Goal: Task Accomplishment & Management: Manage account settings

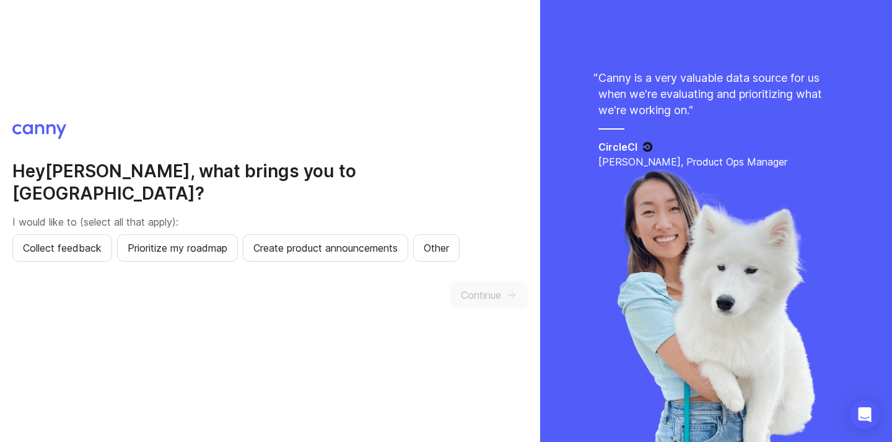
click at [131, 184] on h2 "Hey [PERSON_NAME] , what brings you to [GEOGRAPHIC_DATA]?" at bounding box center [270, 182] width 516 height 45
click at [131, 184] on h2 "Hey Guilherme , what brings you to Canny?" at bounding box center [270, 182] width 516 height 45
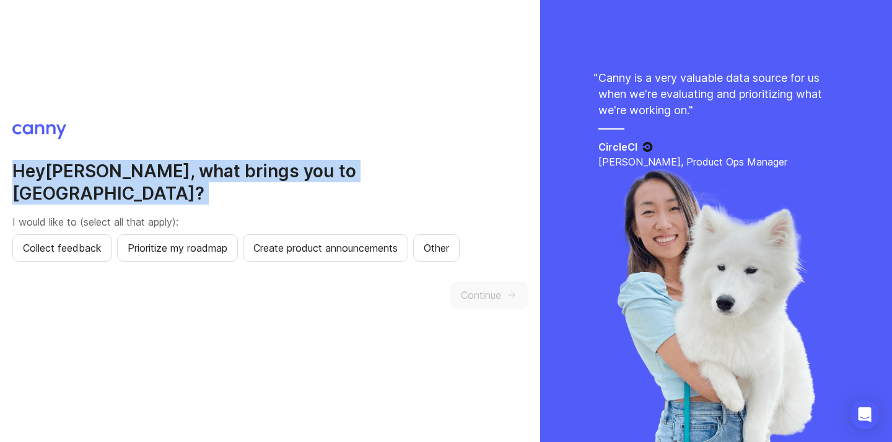
click at [131, 184] on h2 "Hey Guilherme , what brings you to Canny?" at bounding box center [270, 182] width 516 height 45
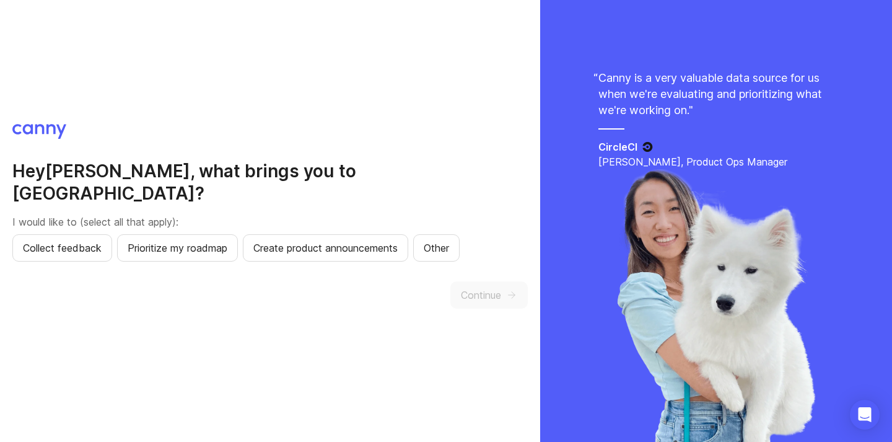
click at [102, 178] on h2 "Hey Guilherme , what brings you to Canny?" at bounding box center [270, 182] width 516 height 45
click at [134, 174] on h2 "Hey Guilherme , what brings you to Canny?" at bounding box center [270, 182] width 516 height 45
click at [175, 240] on span "Prioritize my roadmap" at bounding box center [178, 247] width 100 height 15
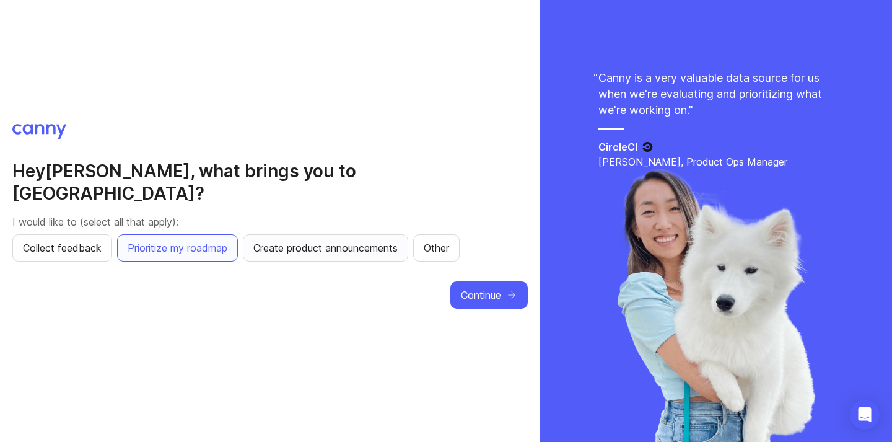
click at [279, 244] on button "Create product announcements" at bounding box center [325, 247] width 165 height 27
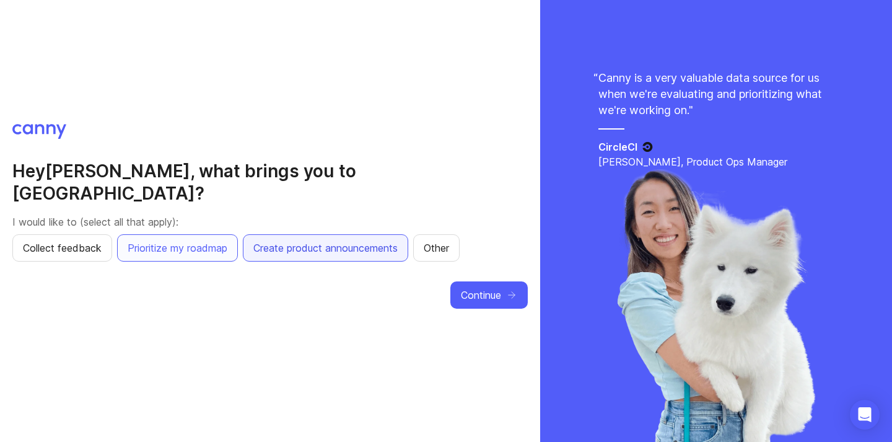
click at [284, 248] on button "Create product announcements" at bounding box center [325, 247] width 165 height 27
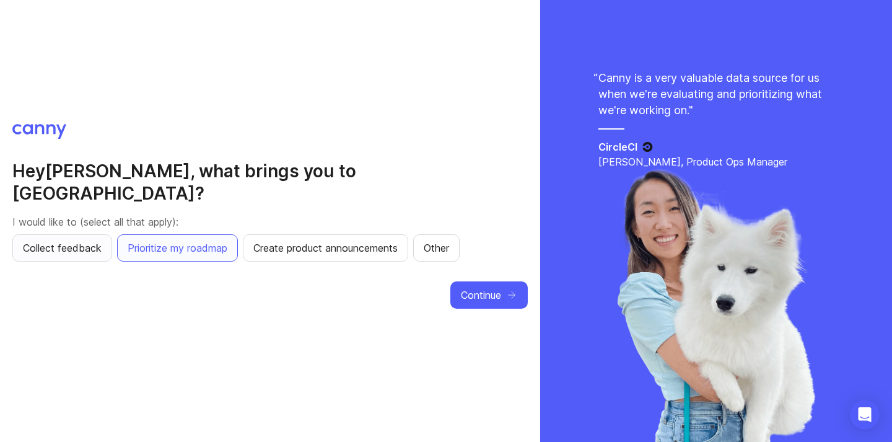
click at [103, 236] on button "Collect feedback" at bounding box center [62, 247] width 100 height 27
click at [498, 291] on span "Continue" at bounding box center [481, 295] width 40 height 15
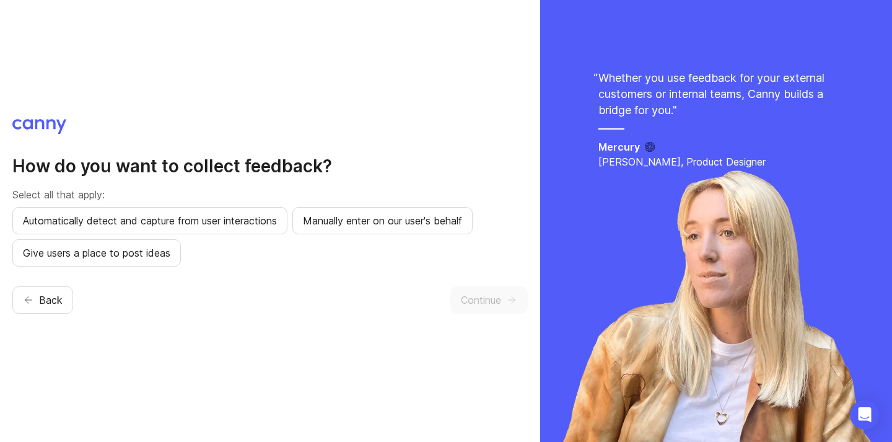
click at [231, 162] on h2 "How do you want to collect feedback?" at bounding box center [270, 166] width 516 height 22
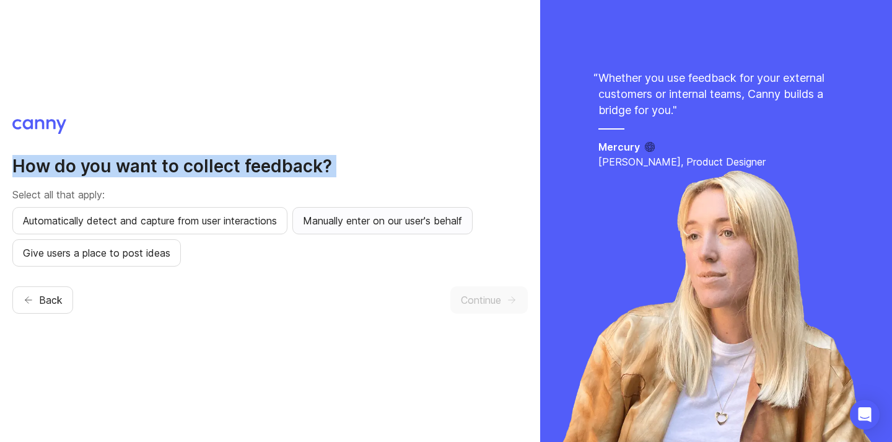
click at [410, 227] on span "Manually enter on our user's behalf" at bounding box center [382, 220] width 159 height 15
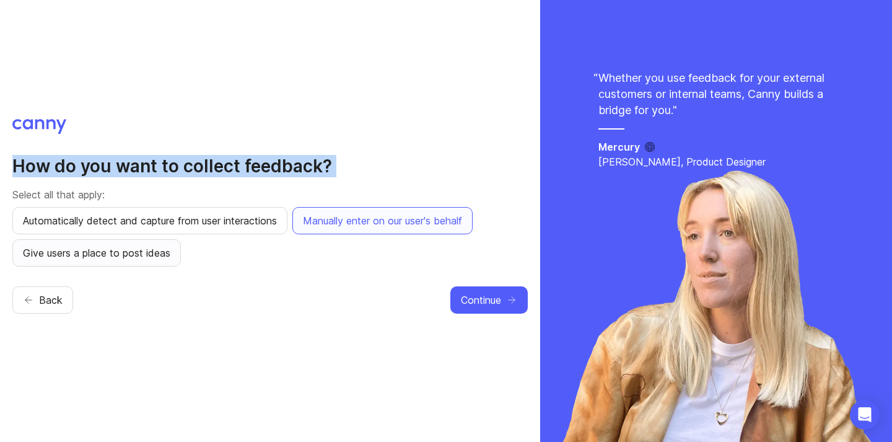
click at [147, 257] on span "Give users a place to post ideas" at bounding box center [96, 252] width 147 height 15
click at [497, 302] on span "Continue" at bounding box center [481, 299] width 40 height 15
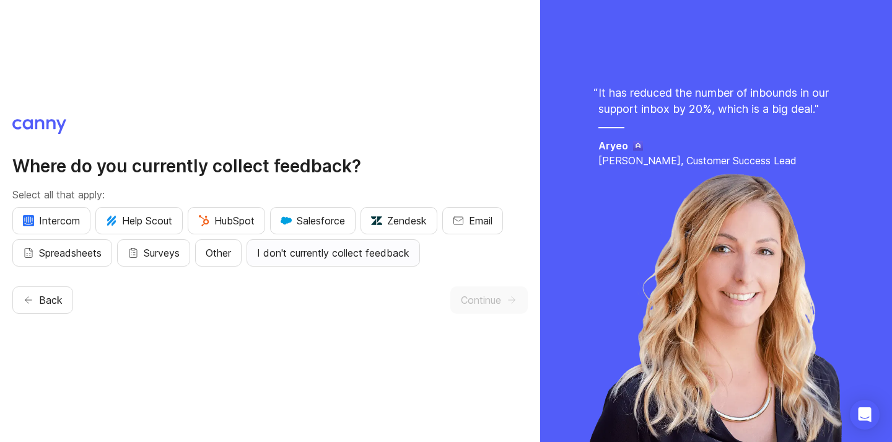
click at [299, 255] on span "I don't currently collect feedback" at bounding box center [333, 252] width 152 height 15
click at [485, 294] on span "Continue" at bounding box center [481, 299] width 40 height 15
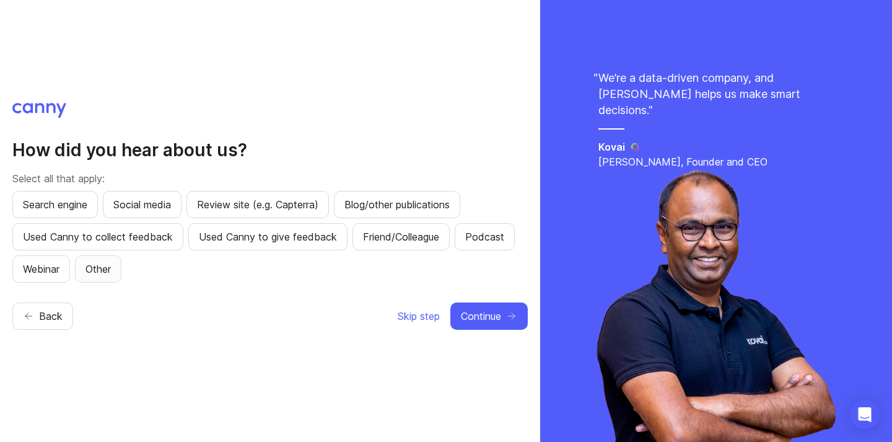
click at [99, 274] on span "Other" at bounding box center [98, 268] width 25 height 15
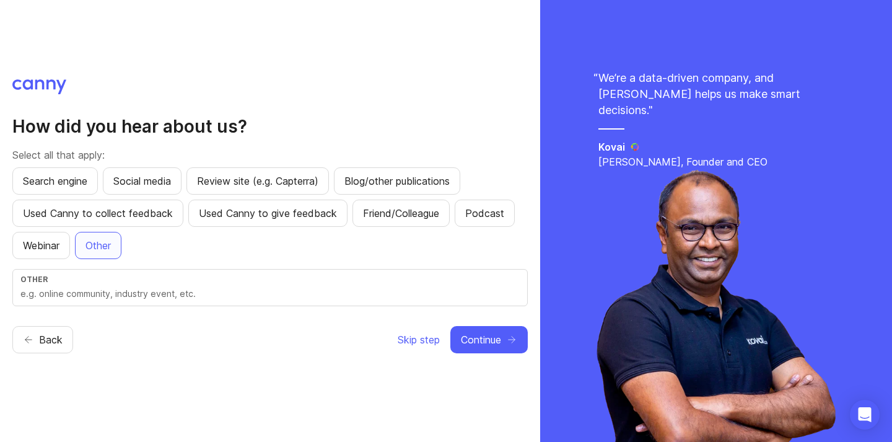
click at [122, 285] on div "Other" at bounding box center [270, 287] width 516 height 37
click at [182, 253] on div "Search engine Social media Review site (e.g. Capterra) Blog/other publications …" at bounding box center [270, 213] width 516 height 92
click at [45, 187] on span "Search engine" at bounding box center [55, 181] width 64 height 15
click at [115, 248] on button "Other" at bounding box center [98, 245] width 46 height 27
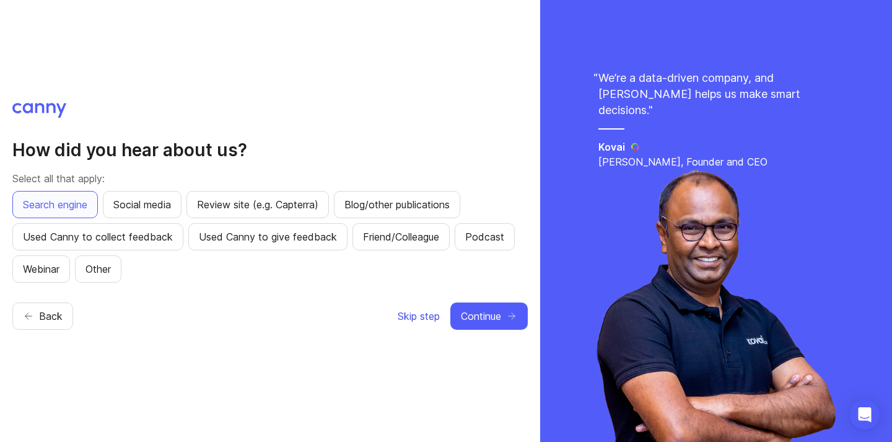
click at [426, 312] on span "Skip step" at bounding box center [419, 316] width 42 height 15
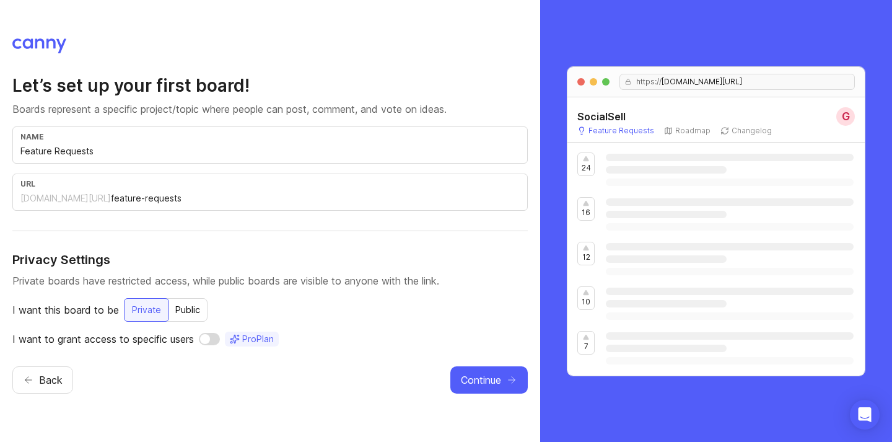
click at [183, 163] on div "name Feature Requests" at bounding box center [270, 144] width 516 height 37
click at [141, 198] on input "text" at bounding box center [315, 198] width 409 height 14
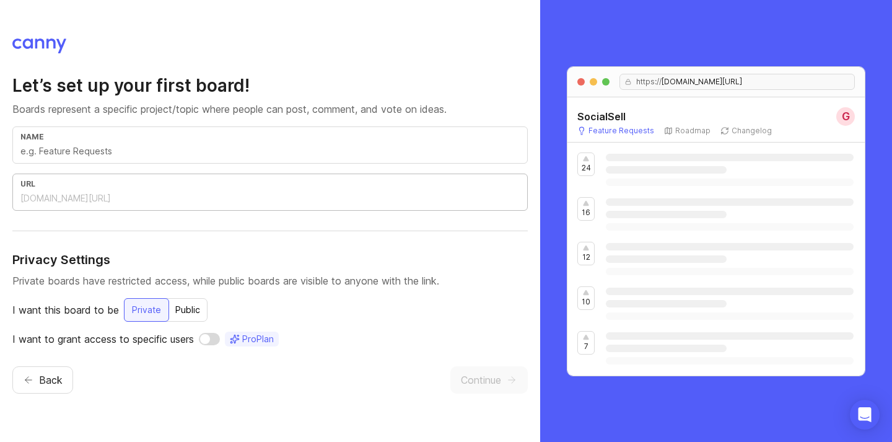
click at [167, 156] on input "text" at bounding box center [269, 151] width 499 height 14
paste input "Sugestões de Funcionalidades"
type input "Sugestões de Funcionalidades"
type input "sugestoes-de-funcionalidades"
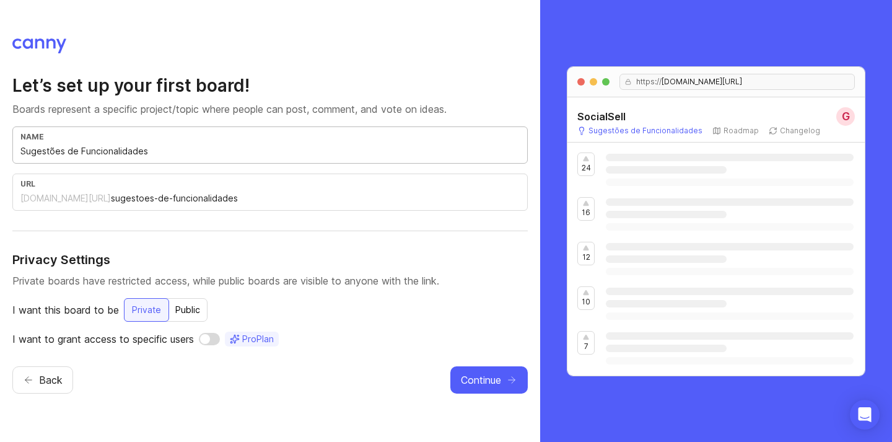
click at [114, 148] on input "Sugestões de Funcionalidades" at bounding box center [269, 151] width 499 height 14
drag, startPoint x: 114, startPoint y: 148, endPoint x: 73, endPoint y: 148, distance: 40.9
click at [73, 148] on input "Sugestões de Funcionalidades" at bounding box center [269, 151] width 499 height 14
type input "Sugestões"
type input "sugestoes"
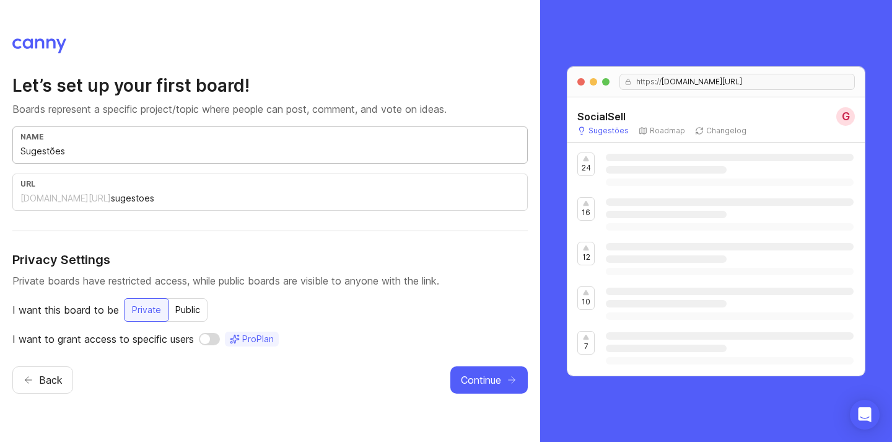
type input "Sugestõe"
type input "sugestoe"
type input "Sugestões"
type input "sugestoes"
type input "Sugestões"
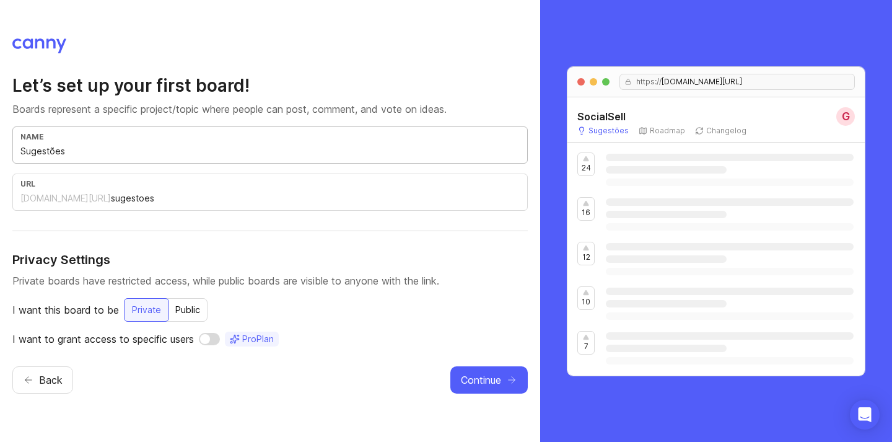
click at [133, 197] on input "sugestoes" at bounding box center [315, 198] width 409 height 14
click at [163, 268] on h4 "Privacy Settings" at bounding box center [270, 259] width 516 height 17
click at [186, 299] on div "Public" at bounding box center [188, 310] width 40 height 22
click at [162, 307] on div "Private" at bounding box center [146, 310] width 44 height 22
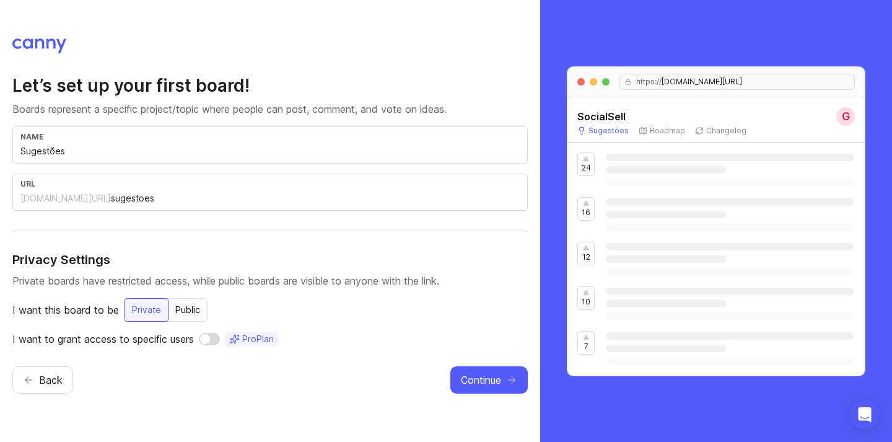
click at [175, 308] on div "Public" at bounding box center [188, 310] width 40 height 22
click at [477, 374] on span "Continue" at bounding box center [481, 379] width 40 height 15
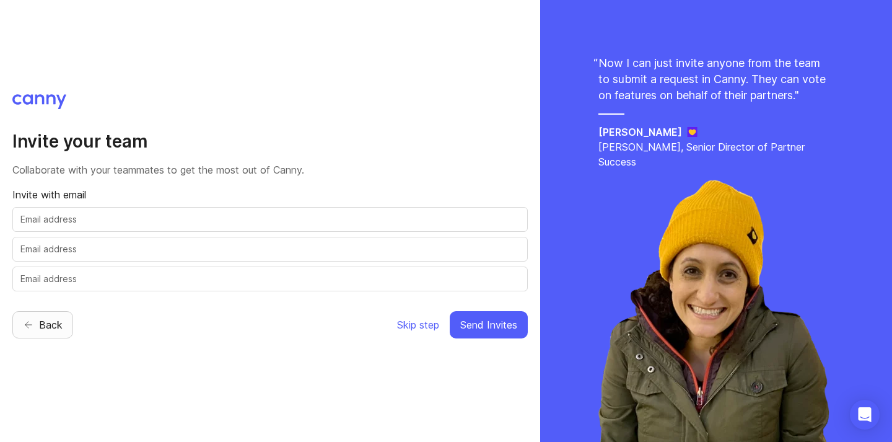
click at [41, 319] on span "Back" at bounding box center [51, 324] width 24 height 15
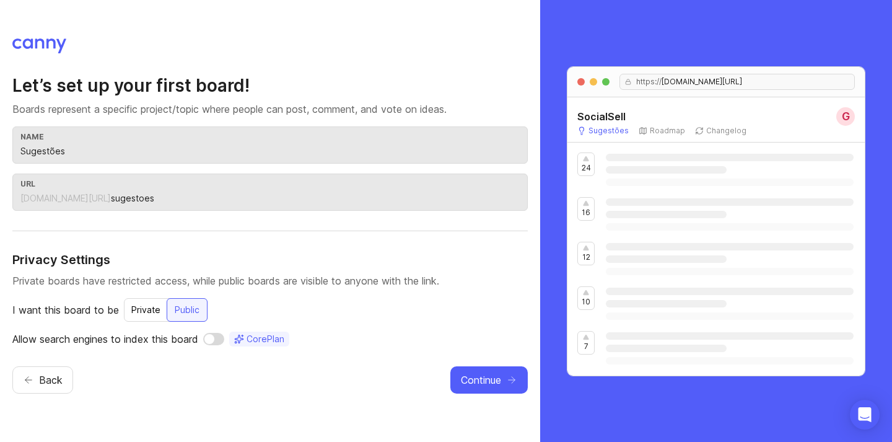
click at [138, 317] on div "Private" at bounding box center [146, 310] width 44 height 22
click at [190, 310] on div "Public" at bounding box center [188, 310] width 40 height 22
click at [501, 376] on button "Continue" at bounding box center [488, 379] width 77 height 27
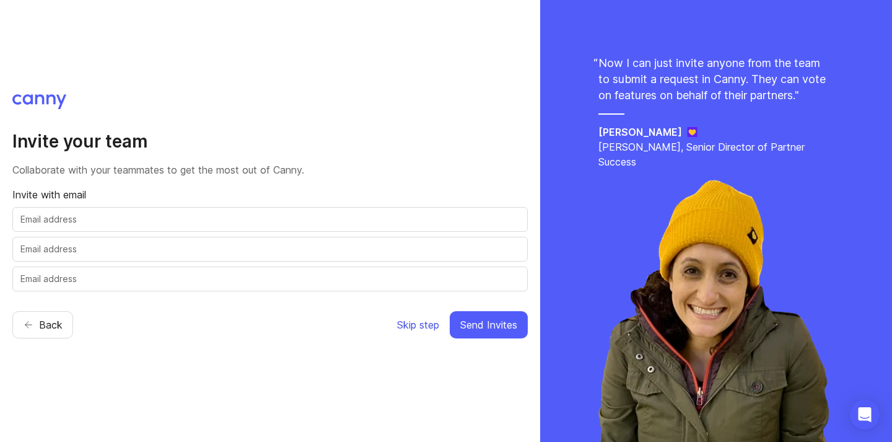
click at [418, 325] on span "Skip step" at bounding box center [418, 324] width 42 height 15
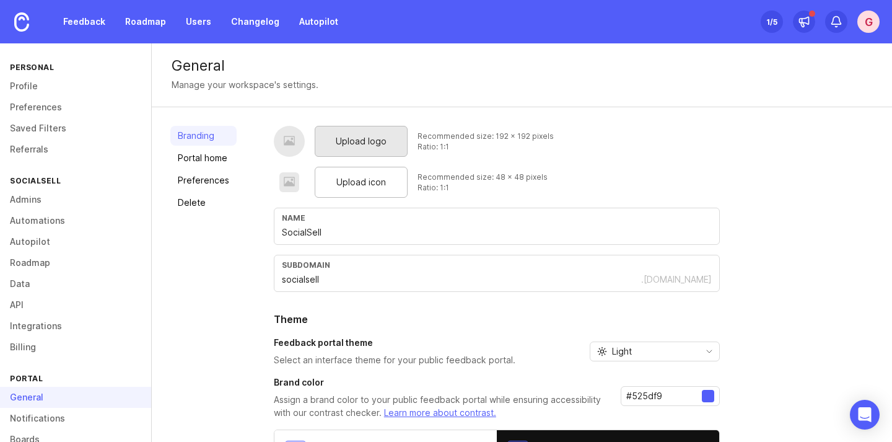
click at [357, 146] on span "Upload logo" at bounding box center [361, 141] width 51 height 14
click at [349, 182] on span "Upload icon" at bounding box center [361, 182] width 50 height 14
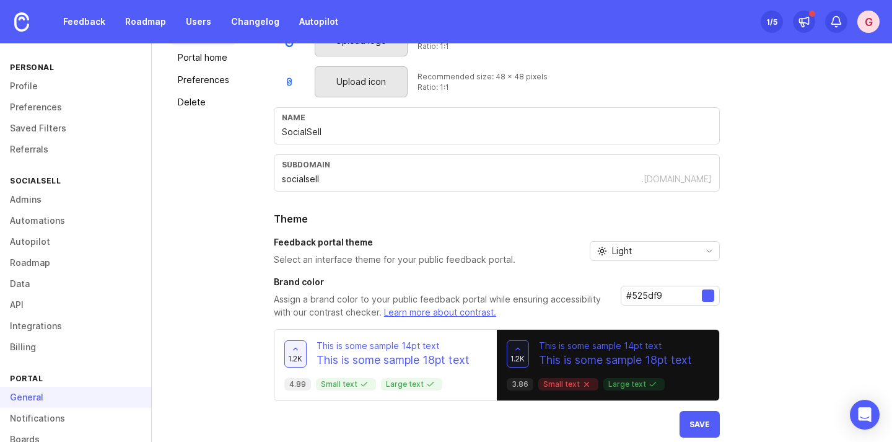
scroll to position [112, 0]
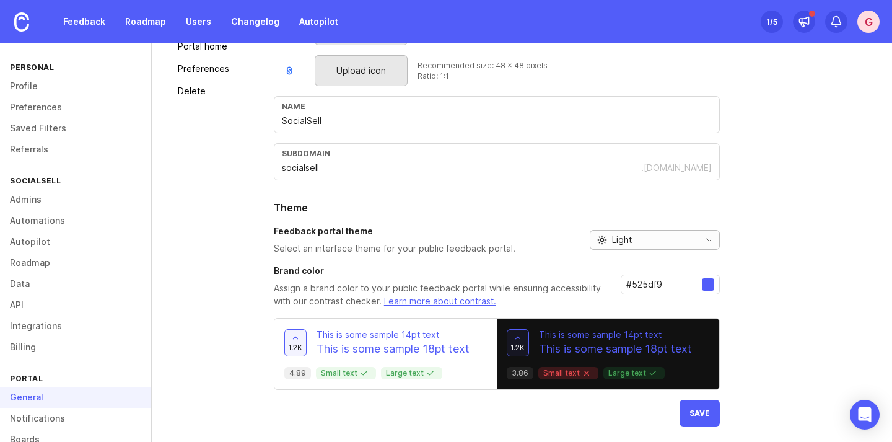
click at [651, 234] on div "Light" at bounding box center [643, 240] width 104 height 19
click at [638, 283] on li "Light" at bounding box center [653, 283] width 129 height 20
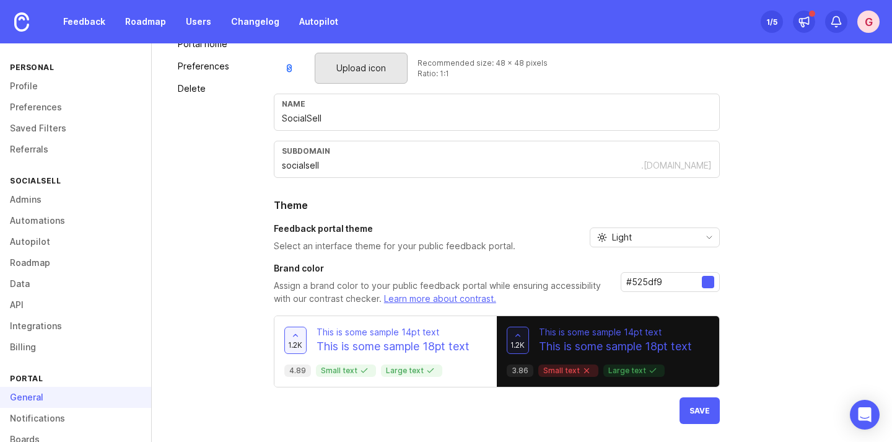
click at [654, 273] on div "#525df9" at bounding box center [670, 282] width 99 height 20
click at [654, 279] on input "#525df9" at bounding box center [664, 282] width 76 height 14
paste input "286bfe"
click at [661, 260] on div "Upload logo Recommended size: 192 x 192 pixels Ratio: 1:1 Upload icon Recommend…" at bounding box center [497, 218] width 446 height 412
click at [687, 281] on input "#286bfe" at bounding box center [664, 282] width 76 height 14
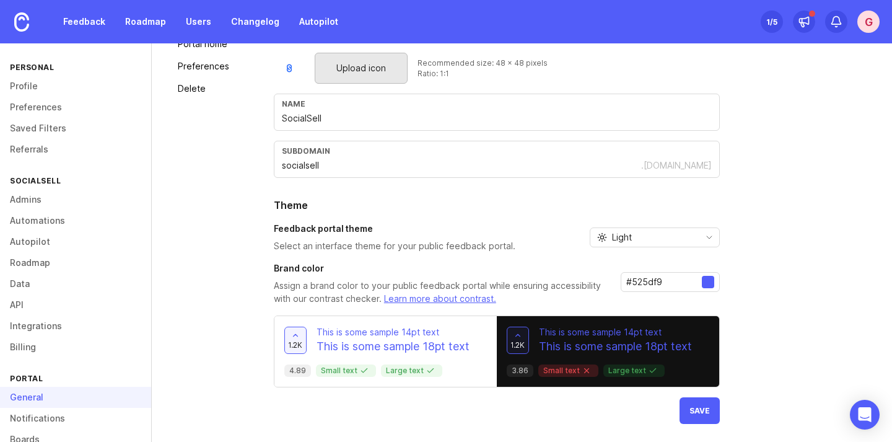
paste input "286bfe"
type input "#286bfe"
click at [442, 337] on p "This is some sample 14pt text" at bounding box center [393, 332] width 153 height 12
click at [696, 414] on span "Save" at bounding box center [700, 410] width 20 height 9
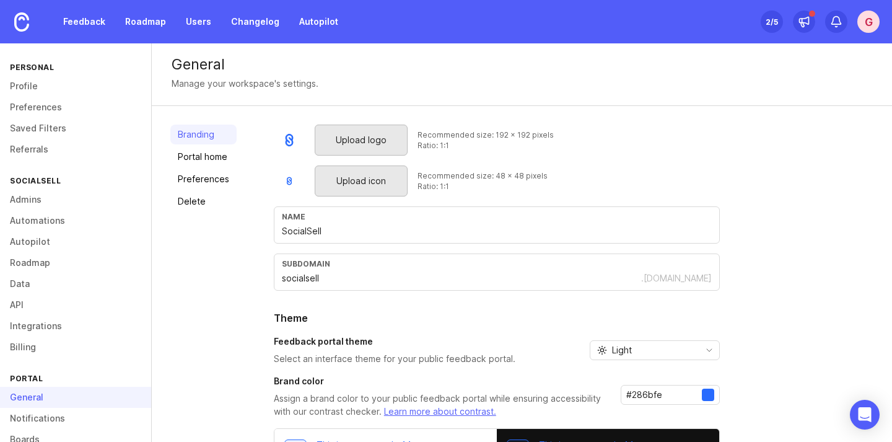
scroll to position [0, 0]
click at [187, 160] on link "Portal home" at bounding box center [203, 158] width 66 height 20
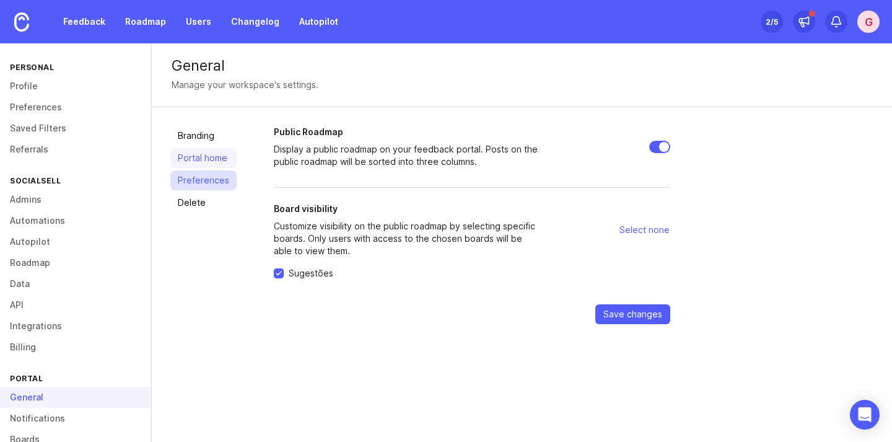
click at [220, 187] on link "Preferences" at bounding box center [203, 180] width 66 height 20
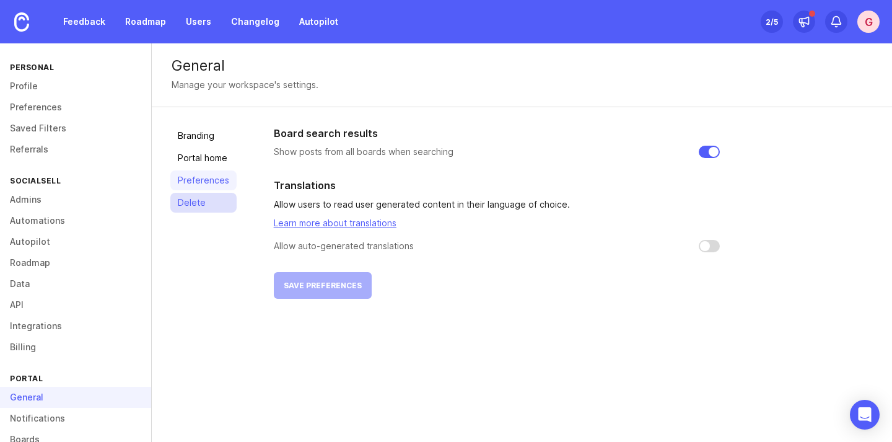
click at [185, 199] on link "Delete" at bounding box center [203, 203] width 66 height 20
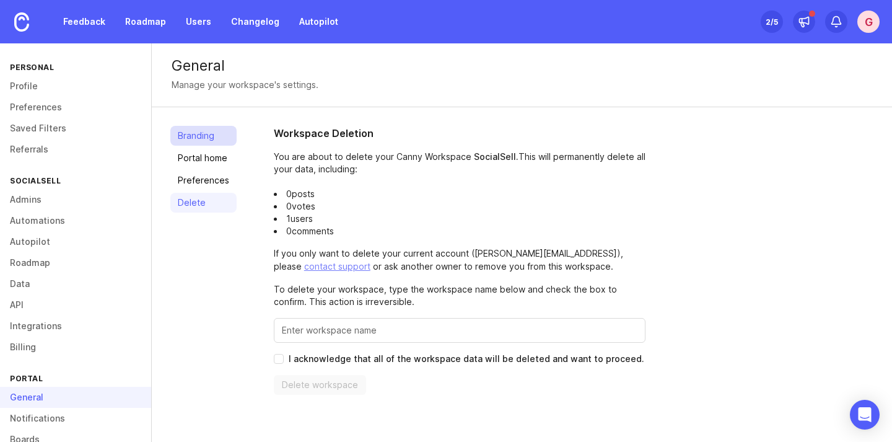
click at [193, 138] on link "Branding" at bounding box center [203, 136] width 66 height 20
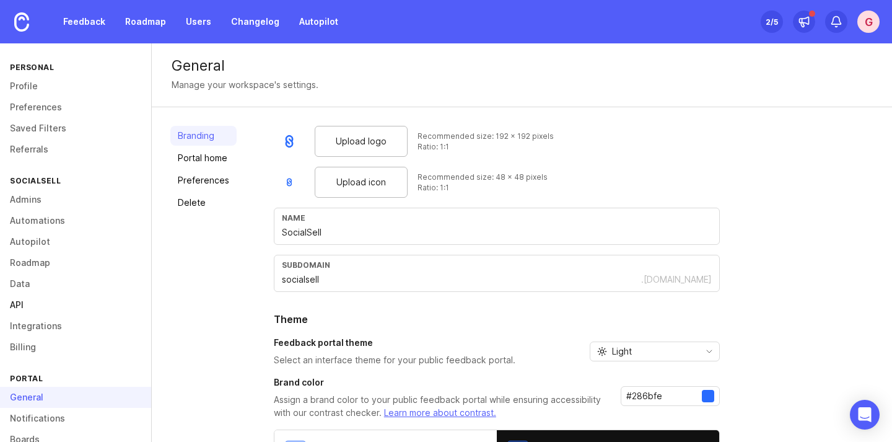
scroll to position [20, 0]
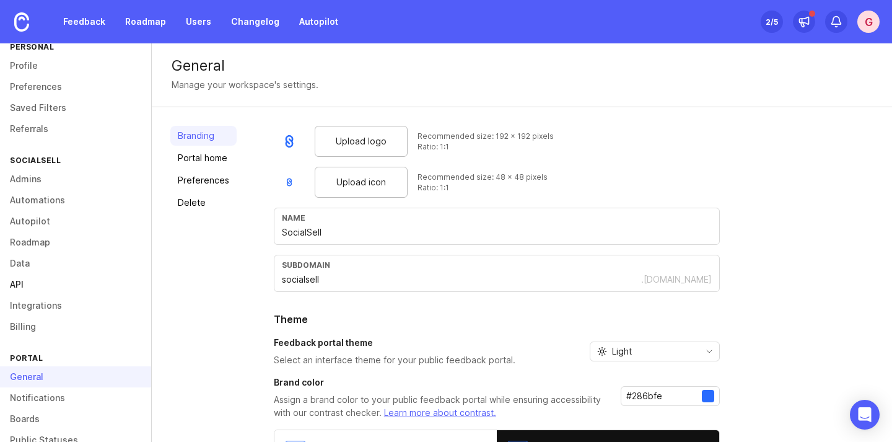
click at [133, 304] on link "Integrations" at bounding box center [75, 305] width 151 height 21
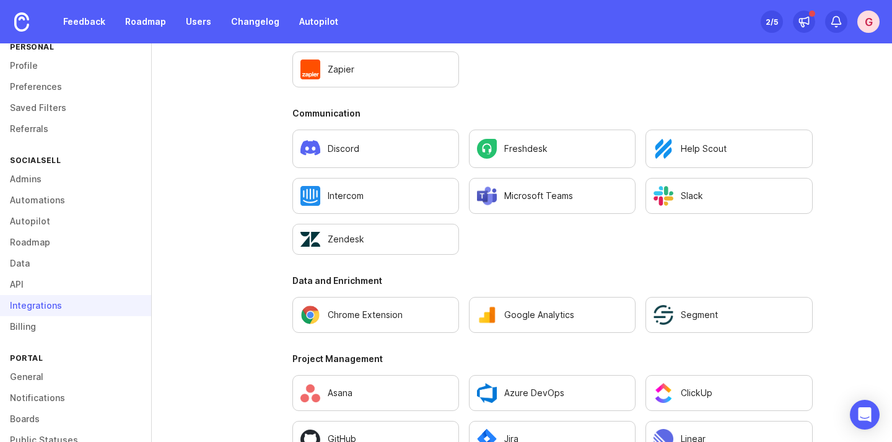
scroll to position [881, 0]
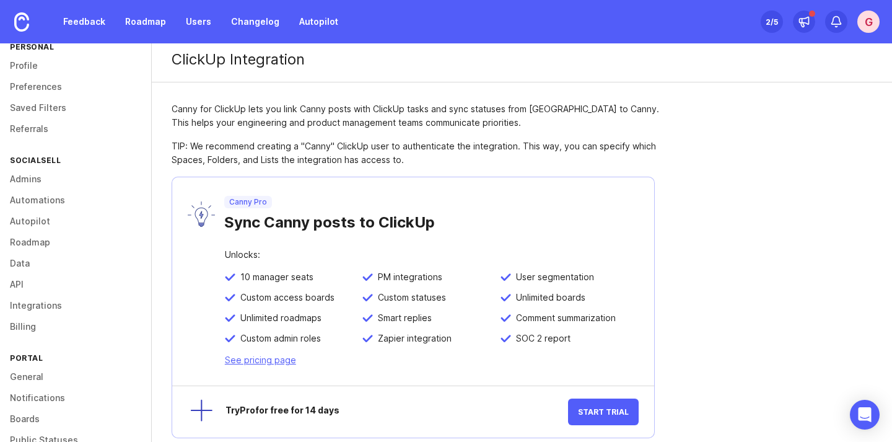
scroll to position [7, 0]
click at [43, 204] on link "Automations" at bounding box center [75, 200] width 151 height 21
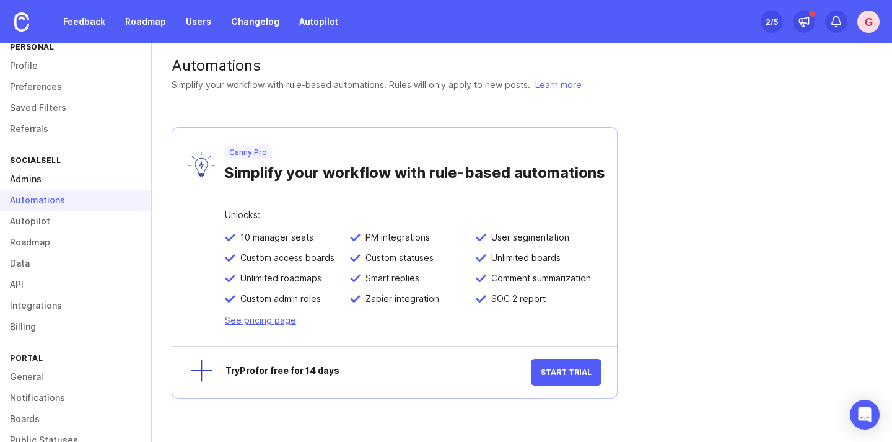
click at [42, 176] on link "Admins" at bounding box center [75, 179] width 151 height 21
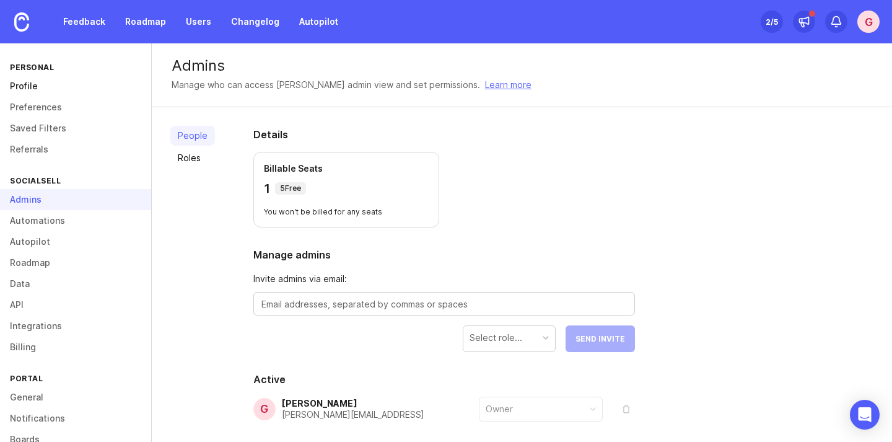
click at [58, 83] on link "Profile" at bounding box center [75, 86] width 151 height 21
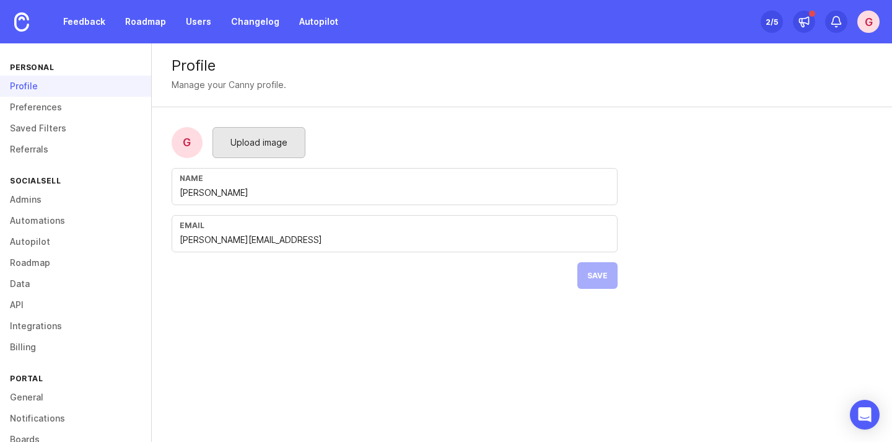
click at [258, 148] on span "Upload image" at bounding box center [259, 143] width 57 height 14
click at [605, 278] on span "Save" at bounding box center [597, 275] width 20 height 9
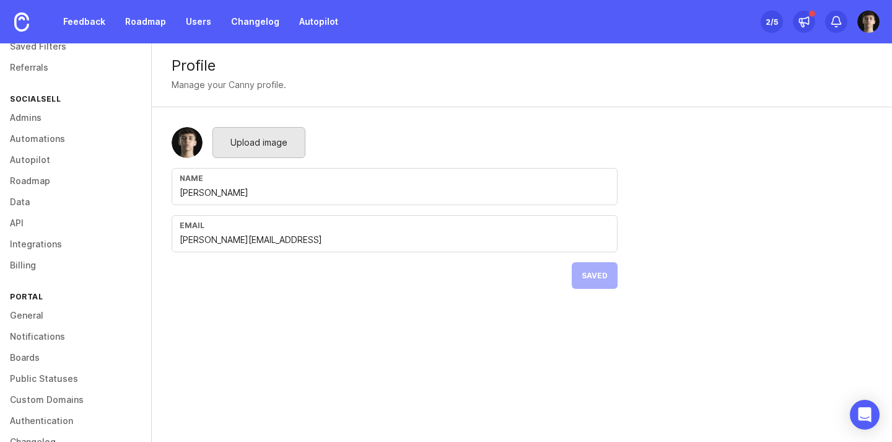
scroll to position [108, 0]
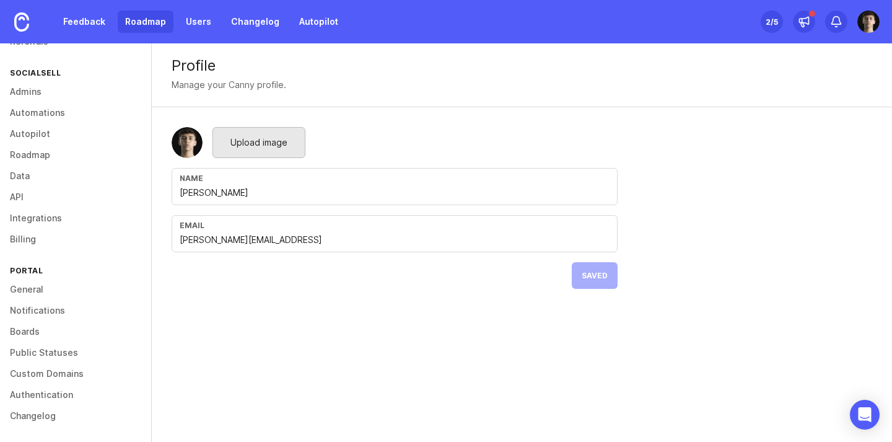
click at [136, 29] on link "Roadmap" at bounding box center [146, 22] width 56 height 22
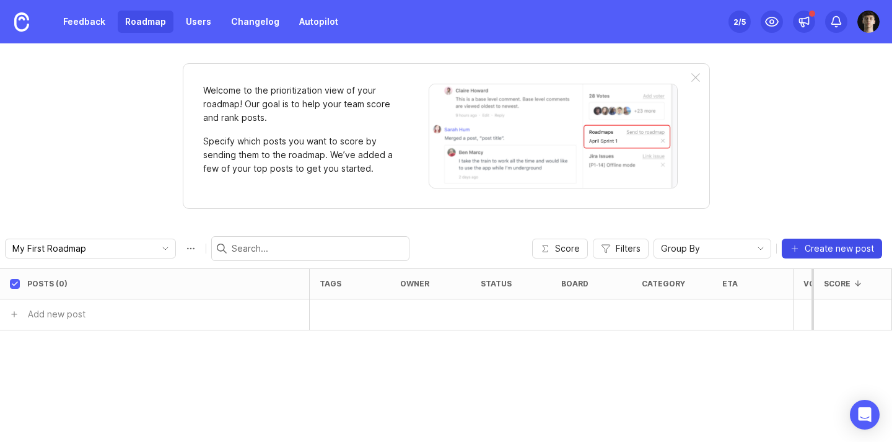
click at [838, 257] on button "Create new post" at bounding box center [832, 249] width 100 height 20
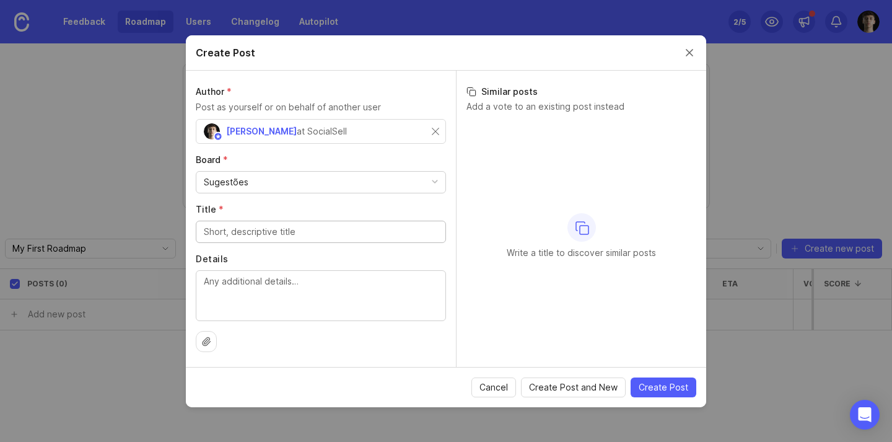
click at [314, 179] on div "Sugestões" at bounding box center [320, 182] width 249 height 21
click at [301, 218] on div "Title *" at bounding box center [321, 223] width 250 height 40
click at [330, 263] on label "Details" at bounding box center [321, 259] width 250 height 12
click at [330, 275] on textarea "Details" at bounding box center [321, 295] width 234 height 41
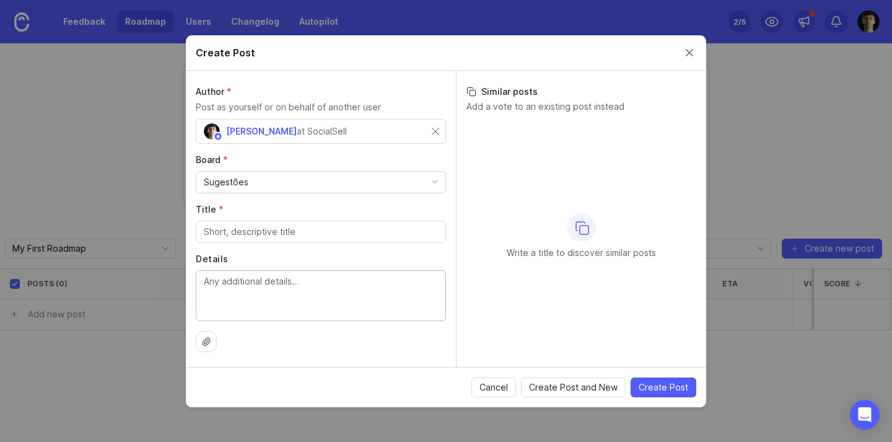
click at [367, 298] on textarea "Details" at bounding box center [321, 295] width 234 height 41
type textarea "aa"
click at [346, 242] on div at bounding box center [321, 232] width 250 height 22
type input "aa"
click at [345, 323] on div "Author * Post as yourself or on behalf of another user Guilherme Milreu at Soci…" at bounding box center [321, 219] width 270 height 296
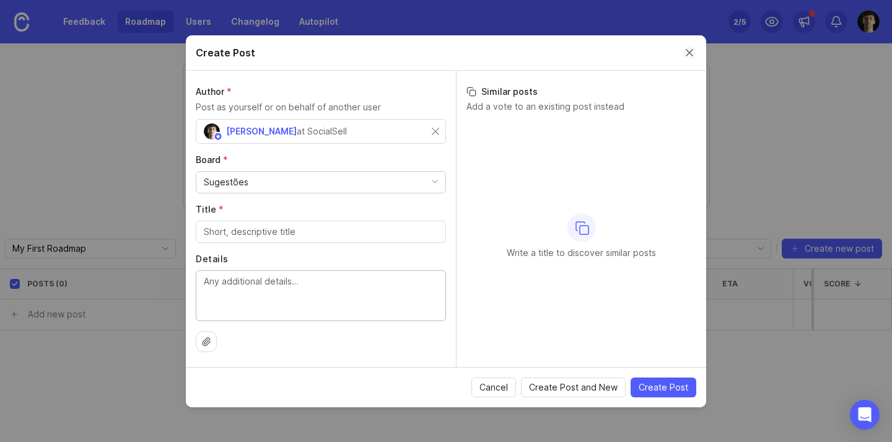
click at [688, 56] on button "Close create post modal" at bounding box center [690, 53] width 14 height 14
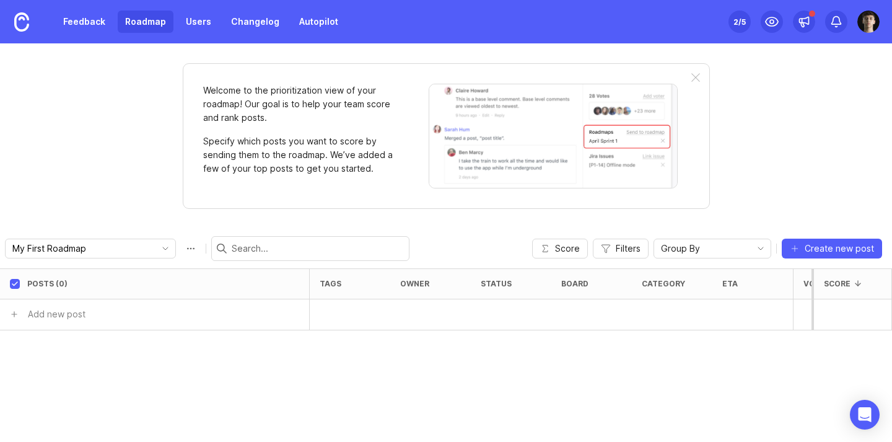
click at [747, 23] on div "Set up Canny 2 /5" at bounding box center [740, 21] width 22 height 17
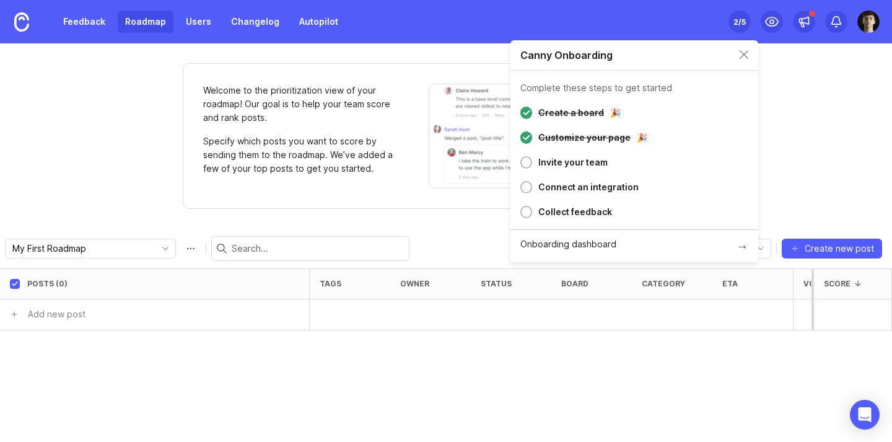
click at [580, 167] on div "Invite your team" at bounding box center [572, 162] width 69 height 15
click at [523, 159] on div at bounding box center [527, 162] width 12 height 12
click at [533, 162] on div "Invite your team" at bounding box center [640, 162] width 216 height 15
click at [866, 13] on img at bounding box center [869, 22] width 22 height 22
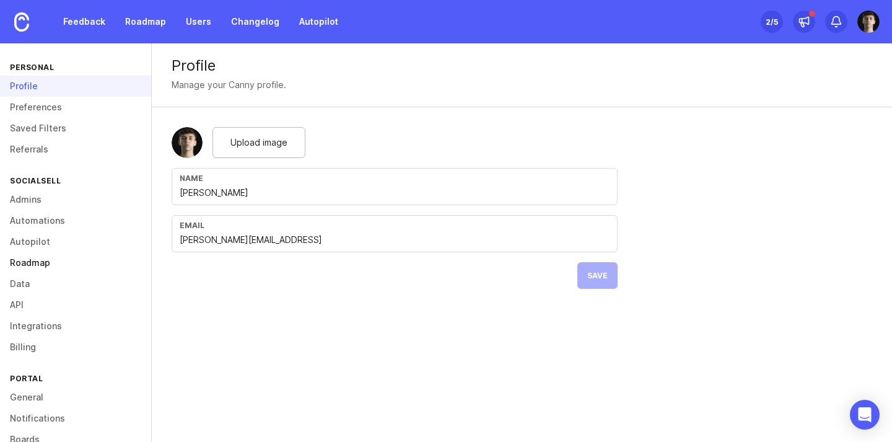
click at [45, 259] on link "Roadmap" at bounding box center [75, 262] width 151 height 21
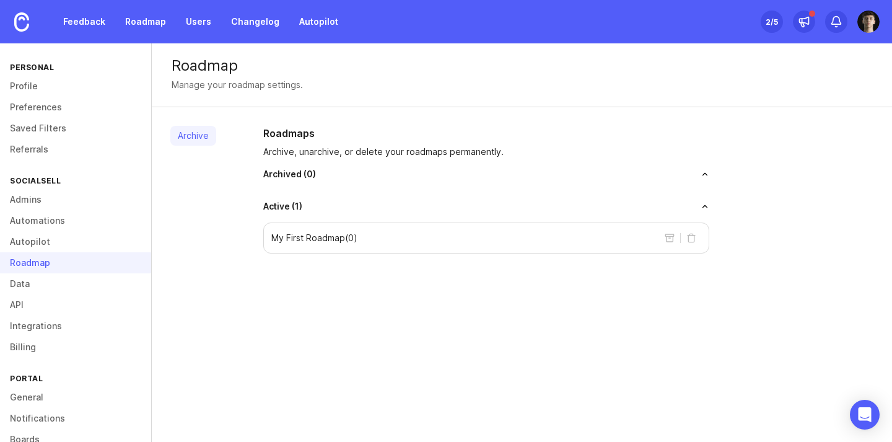
click at [310, 235] on p "My First Roadmap ( 0 )" at bounding box center [314, 238] width 86 height 12
click at [325, 233] on p "My First Roadmap ( 0 )" at bounding box center [314, 238] width 86 height 12
click at [46, 248] on link "Autopilot" at bounding box center [75, 241] width 151 height 21
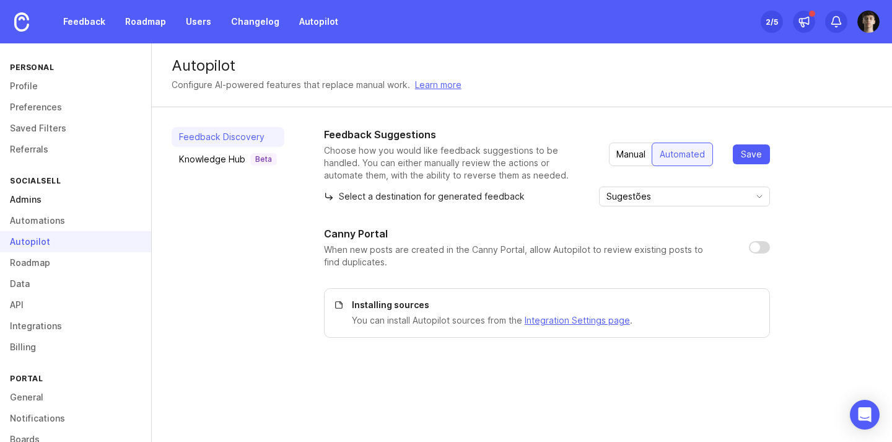
click at [37, 200] on link "Admins" at bounding box center [75, 199] width 151 height 21
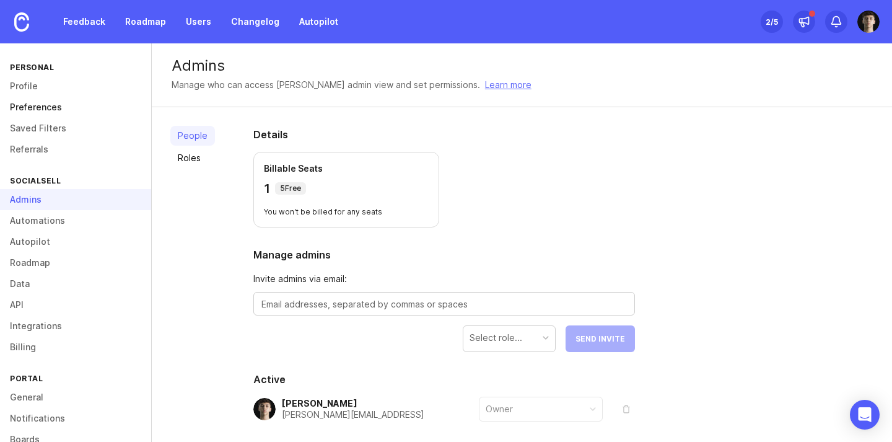
click at [45, 99] on link "Preferences" at bounding box center [75, 107] width 151 height 21
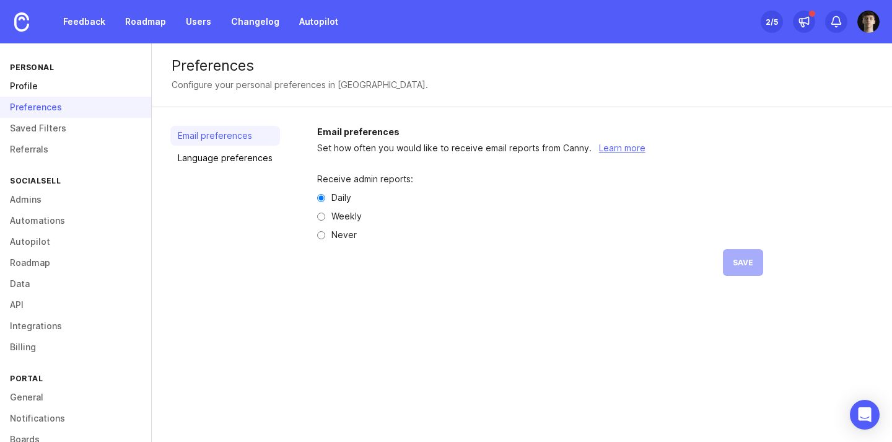
click at [48, 82] on link "Profile" at bounding box center [75, 86] width 151 height 21
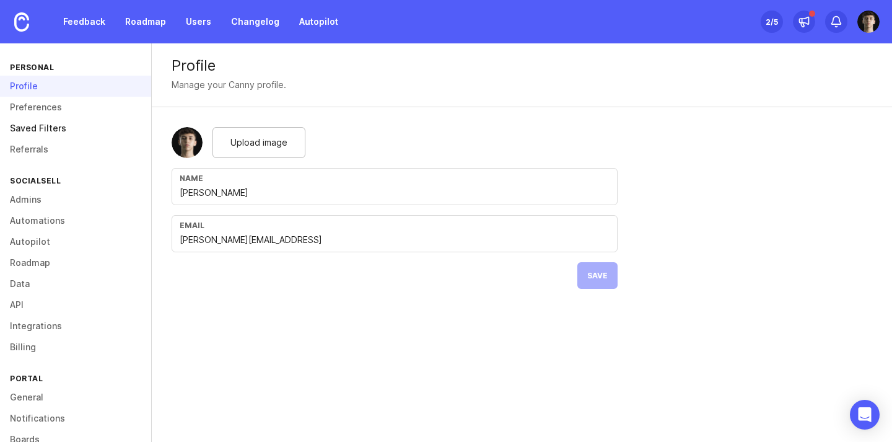
click at [32, 128] on link "Saved Filters" at bounding box center [75, 128] width 151 height 21
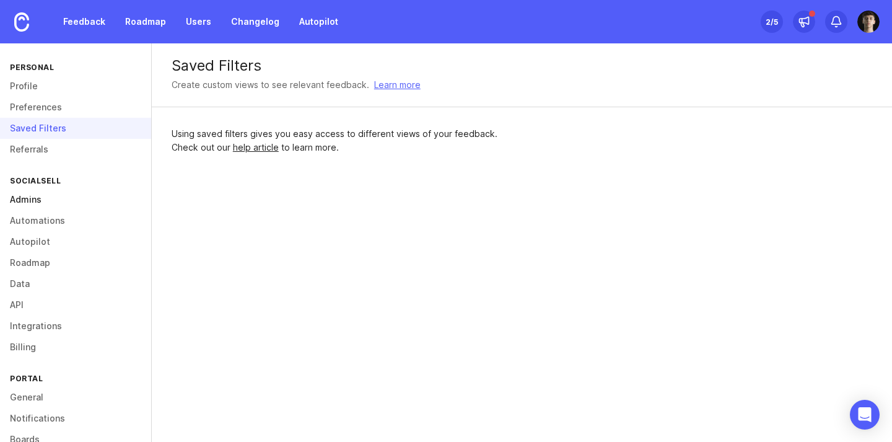
click at [37, 197] on link "Admins" at bounding box center [75, 199] width 151 height 21
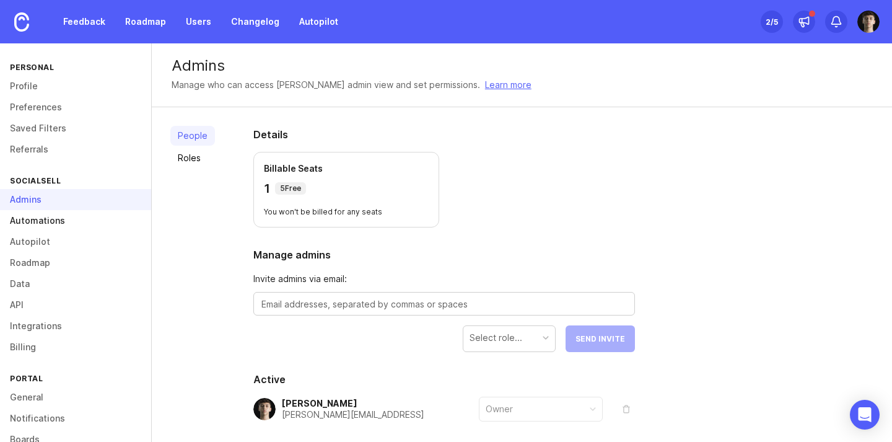
click at [69, 214] on link "Automations" at bounding box center [75, 220] width 151 height 21
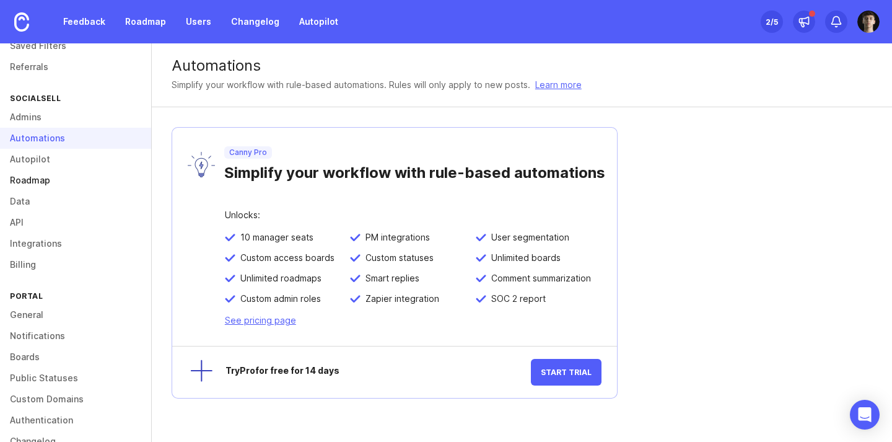
scroll to position [100, 0]
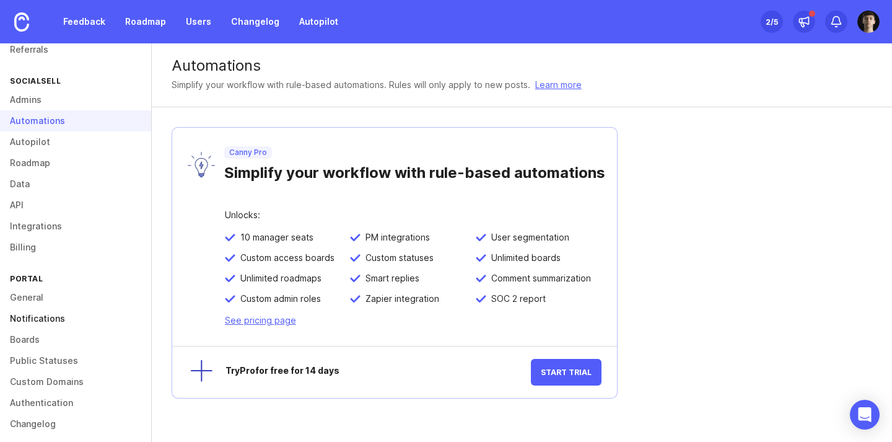
click at [31, 309] on link "Notifications" at bounding box center [75, 318] width 151 height 21
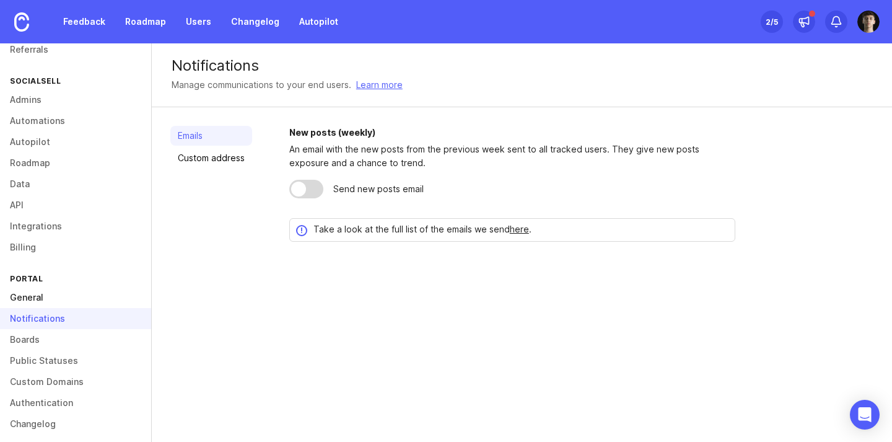
click at [30, 299] on link "General" at bounding box center [75, 297] width 151 height 21
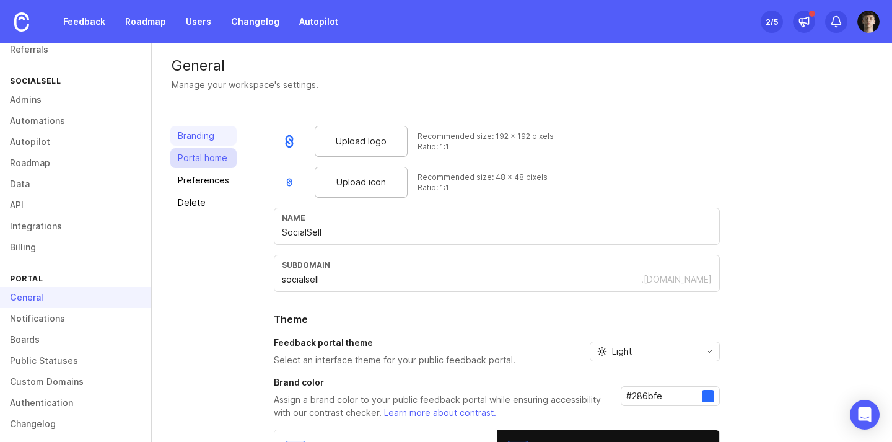
click at [200, 164] on link "Portal home" at bounding box center [203, 158] width 66 height 20
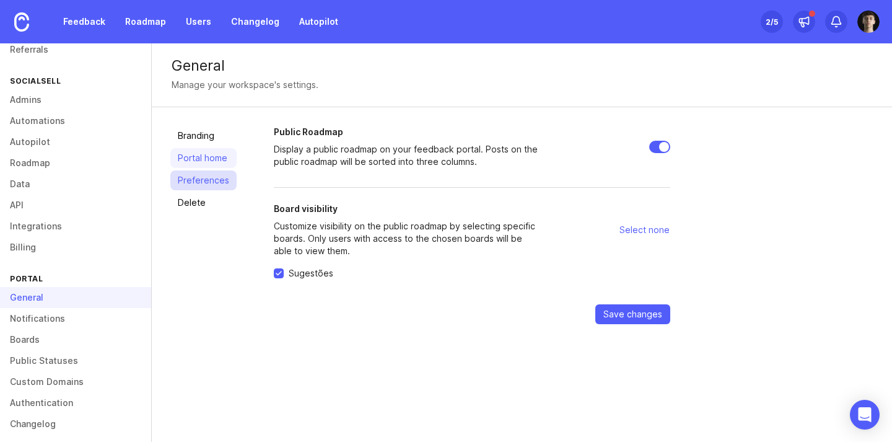
click at [204, 189] on link "Preferences" at bounding box center [203, 180] width 66 height 20
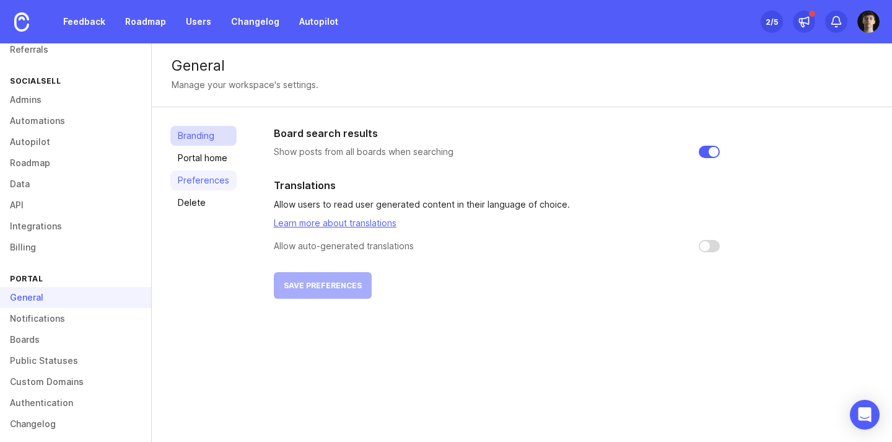
click at [203, 142] on link "Branding" at bounding box center [203, 136] width 66 height 20
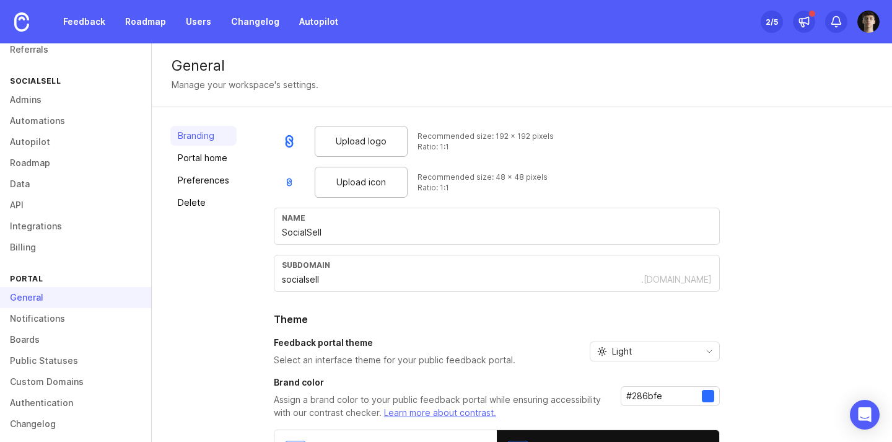
scroll to position [114, 0]
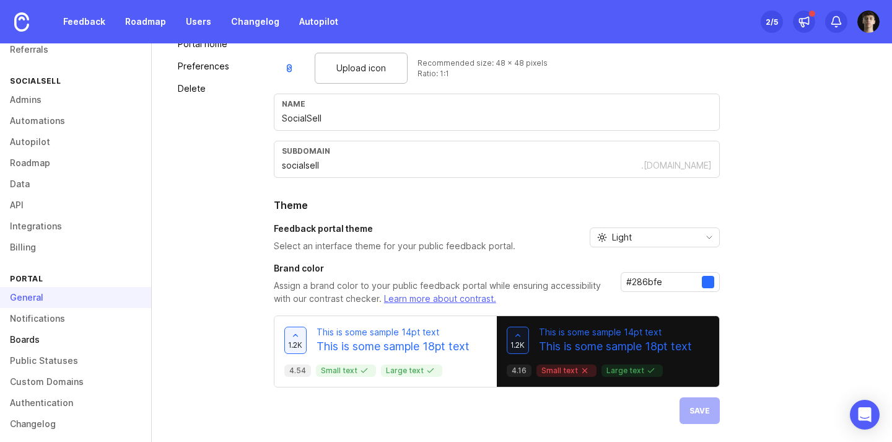
click at [76, 341] on link "Boards" at bounding box center [75, 339] width 151 height 21
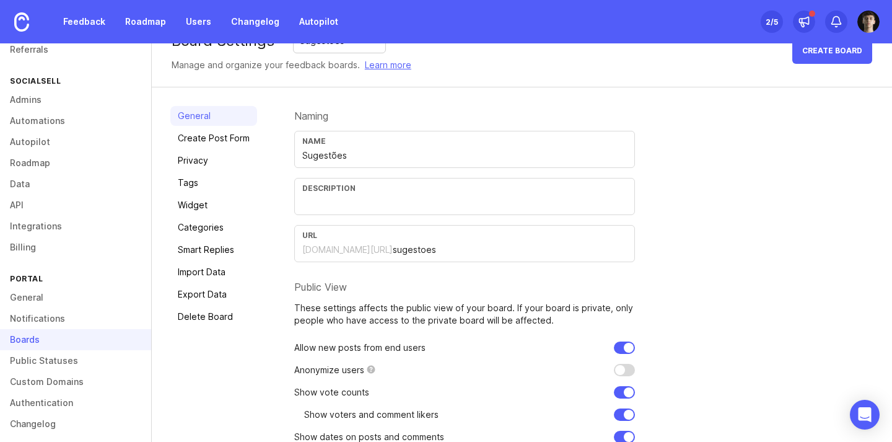
scroll to position [30, 0]
click at [221, 144] on link "Create Post Form" at bounding box center [213, 138] width 87 height 20
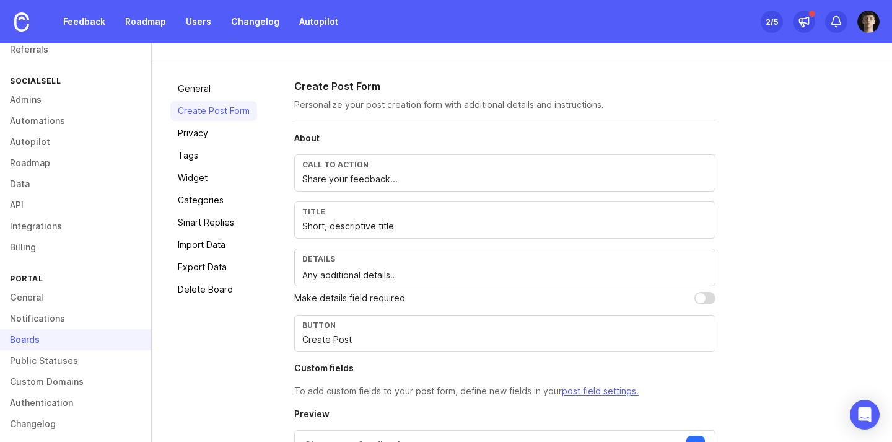
scroll to position [58, 0]
click at [346, 182] on input "Share your feedback..." at bounding box center [504, 179] width 405 height 14
click at [380, 182] on input "Compartilhe seu deeback" at bounding box center [504, 179] width 405 height 14
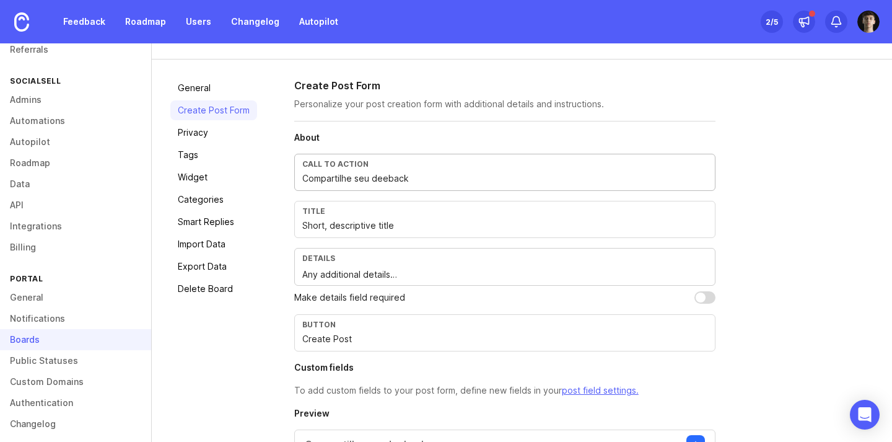
click at [377, 181] on input "Compartilhe seu deeback" at bounding box center [504, 179] width 405 height 14
click at [385, 183] on input "Compartilhe seu feeback" at bounding box center [504, 179] width 405 height 14
type input "Compartilhe seu feedback"
click at [356, 220] on input "Short, descriptive title" at bounding box center [504, 226] width 405 height 14
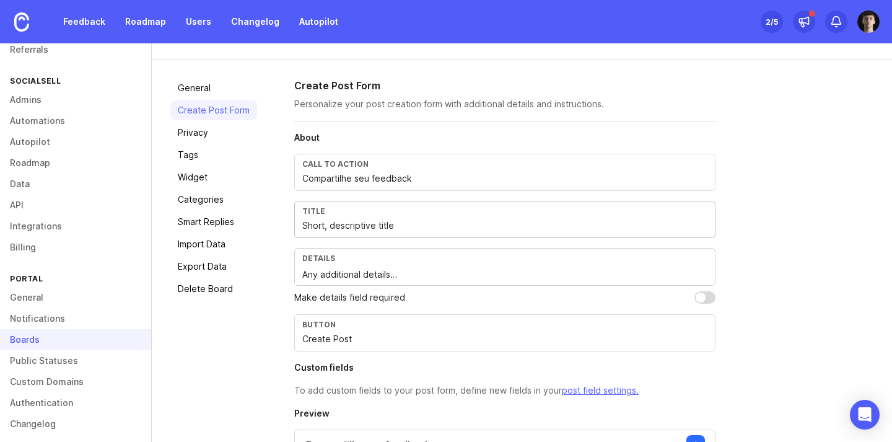
click at [356, 220] on input "Short, descriptive title" at bounding box center [504, 226] width 405 height 14
click at [351, 222] on input "Short, descriptive title" at bounding box center [504, 226] width 405 height 14
type input "Título pequeno e descritivo"
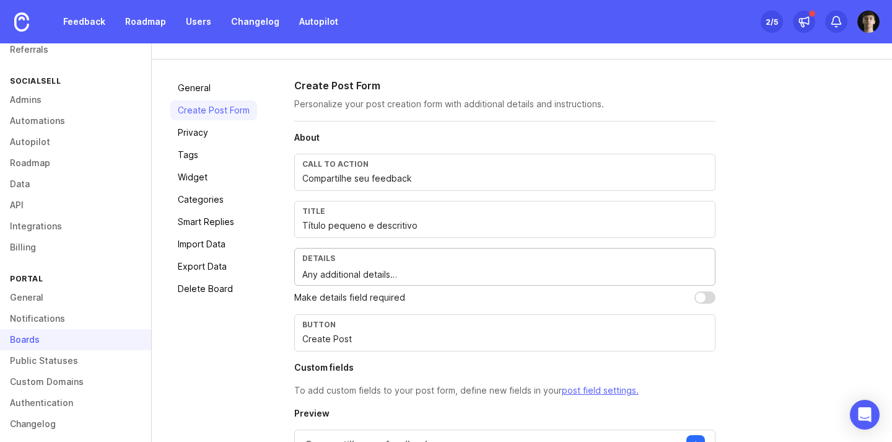
click at [403, 271] on textarea "Any additional details…" at bounding box center [504, 275] width 405 height 14
type textarea "Q"
type textarea "D"
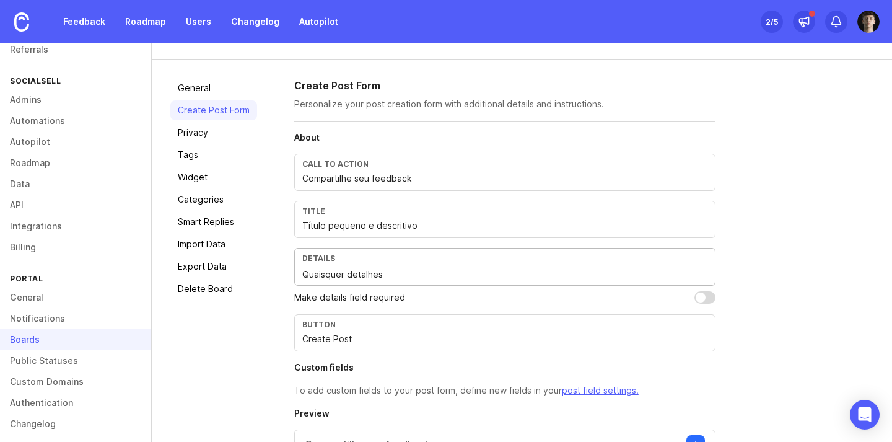
type textarea "Quaisquer detalhes"
type textarea "Q"
type textarea "D"
click at [362, 338] on input "Create Post" at bounding box center [504, 339] width 405 height 14
type input "Create Post"
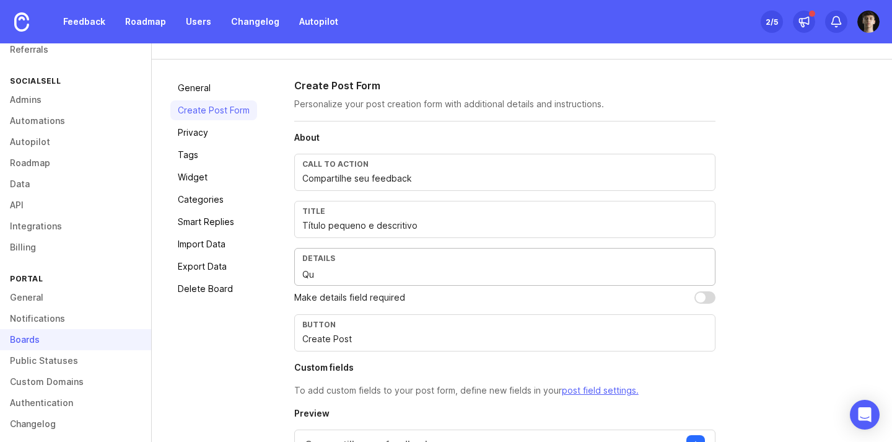
type textarea "Q"
type textarea "D"
type textarea "Any additional details…"
click at [346, 343] on input "Create Post" at bounding box center [504, 339] width 405 height 14
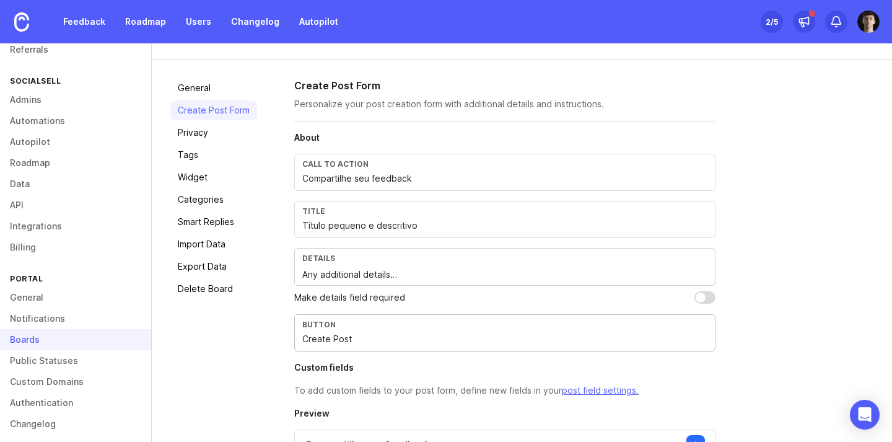
click at [346, 343] on input "Create Post" at bounding box center [504, 339] width 405 height 14
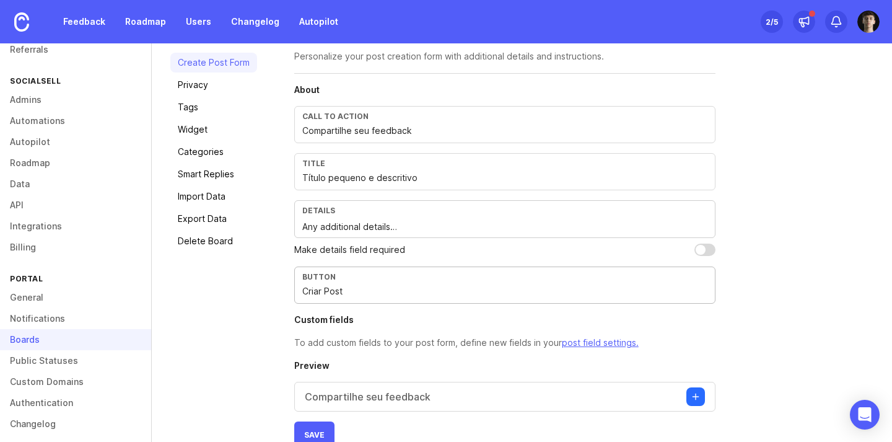
scroll to position [130, 0]
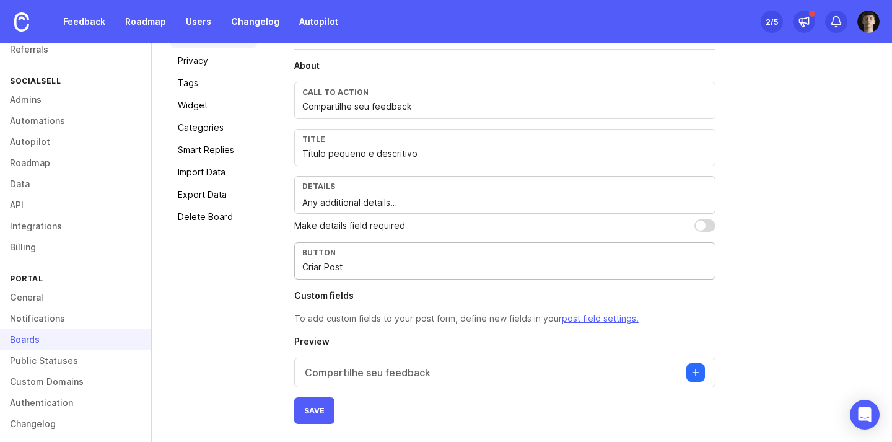
type input "Criar Post"
click at [421, 107] on input "Compartilhe seu feedback" at bounding box center [504, 107] width 405 height 14
type input "Compartilhe seu feedback"
click at [359, 202] on textarea "Any additional details…" at bounding box center [504, 203] width 405 height 14
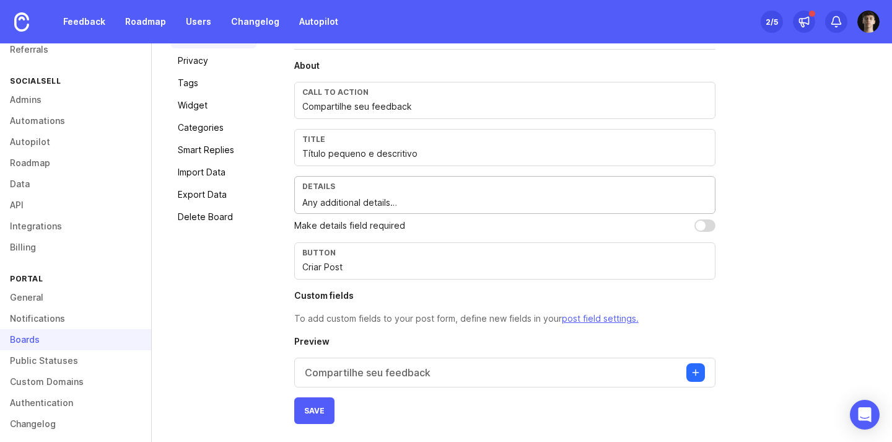
click at [398, 187] on div "Details" at bounding box center [504, 186] width 405 height 9
paste textarea "Conte mais detalhes sobre sua sugestão..."
type textarea "Conte mais detalhes sobre sua sugestão..."
click at [398, 156] on input "Título pequeno e descritivo" at bounding box center [504, 154] width 405 height 14
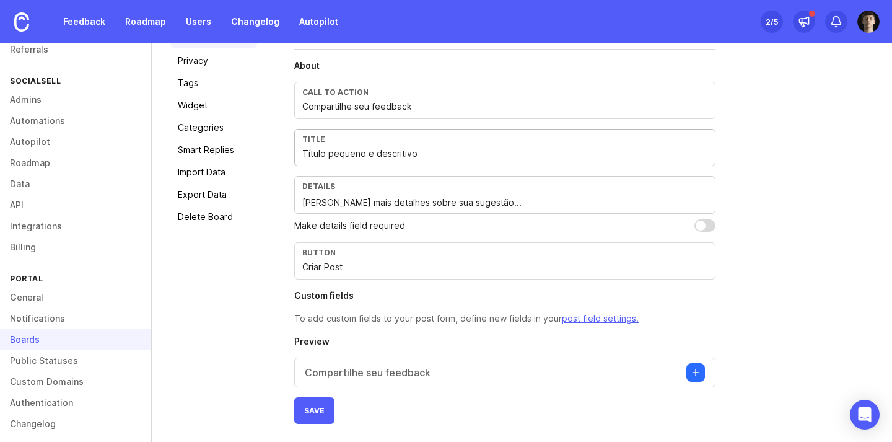
click at [398, 156] on input "Título pequeno e descritivo" at bounding box center [504, 154] width 405 height 14
click at [388, 113] on div "Call to action Compartilhe seu feedback" at bounding box center [504, 100] width 421 height 37
click at [386, 146] on div "Title Título pequeno e descritivo" at bounding box center [504, 147] width 421 height 37
paste input "Dê um título breve e clar"
type input "Dê um título breve e claro"
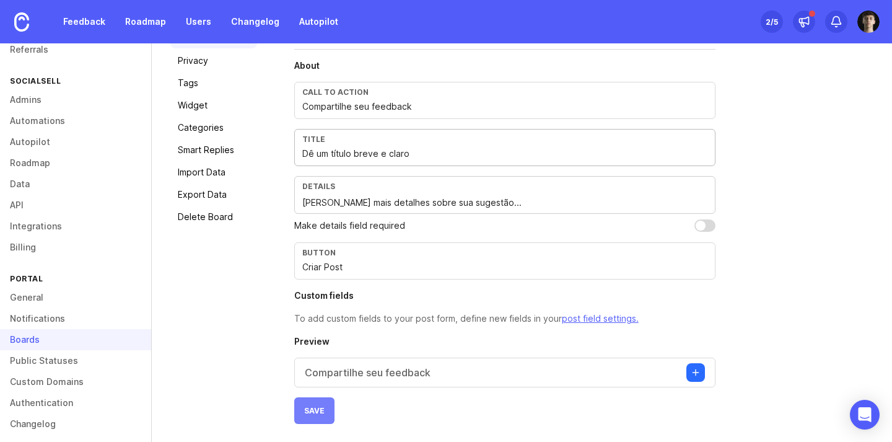
click at [311, 403] on button "Save" at bounding box center [314, 410] width 40 height 27
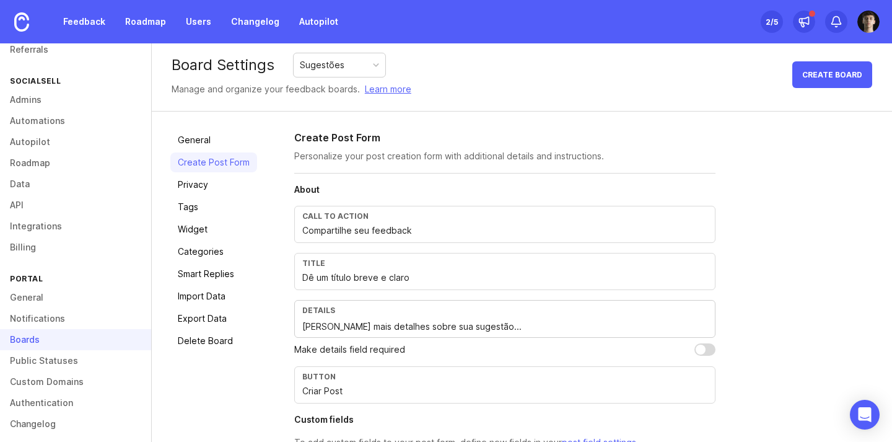
scroll to position [0, 0]
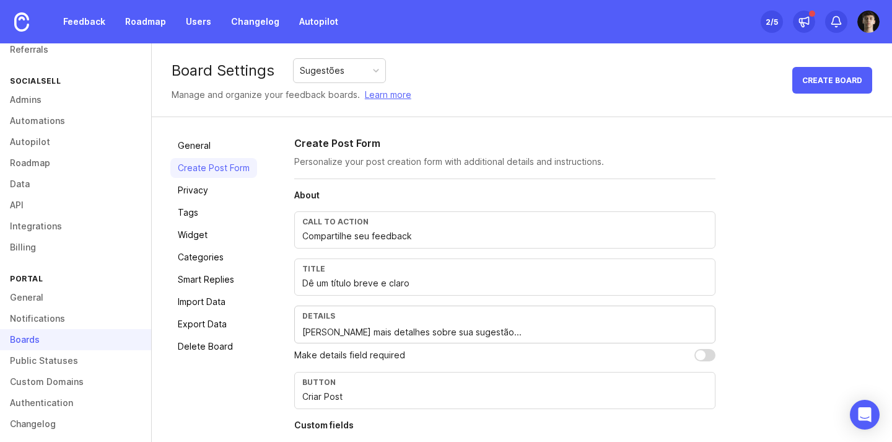
click at [320, 54] on div "Board Settings Sugestões Manage and organize your feedback boards. Learn more C…" at bounding box center [522, 80] width 740 height 74
click at [33, 290] on link "General" at bounding box center [75, 297] width 151 height 21
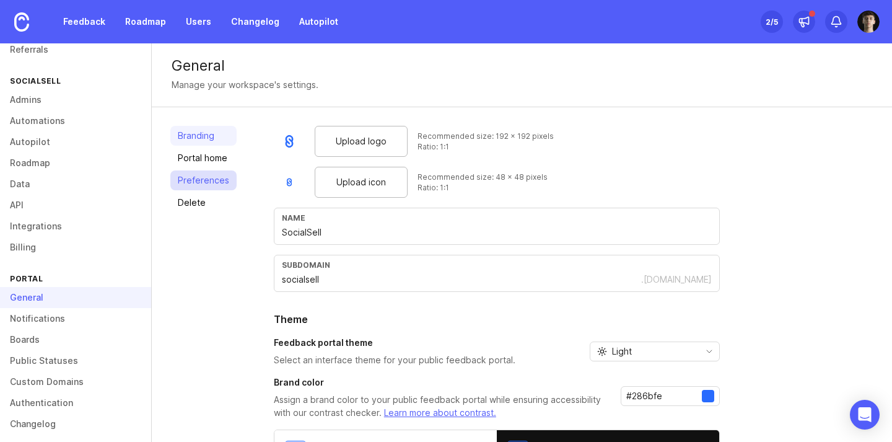
click at [203, 174] on link "Preferences" at bounding box center [203, 180] width 66 height 20
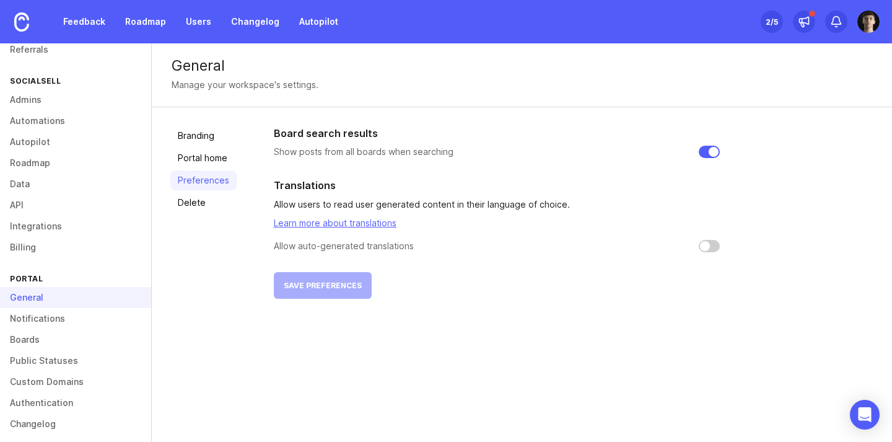
click at [707, 245] on input "checkbox" at bounding box center [709, 246] width 21 height 12
checkbox input "false"
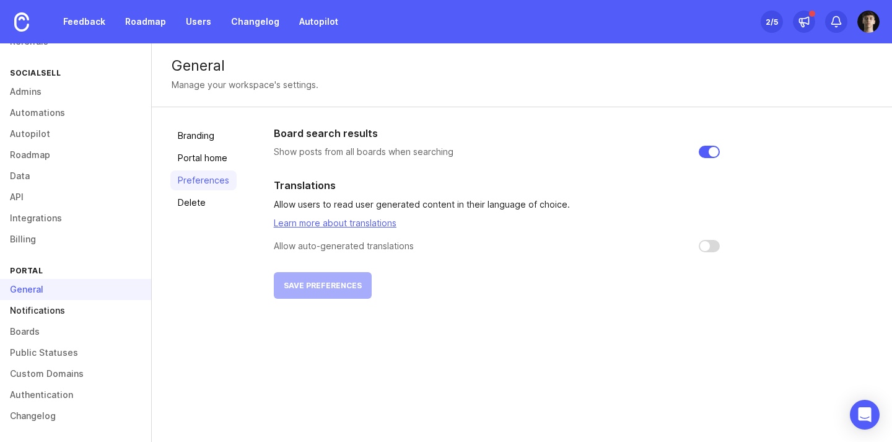
click at [64, 312] on link "Notifications" at bounding box center [75, 310] width 151 height 21
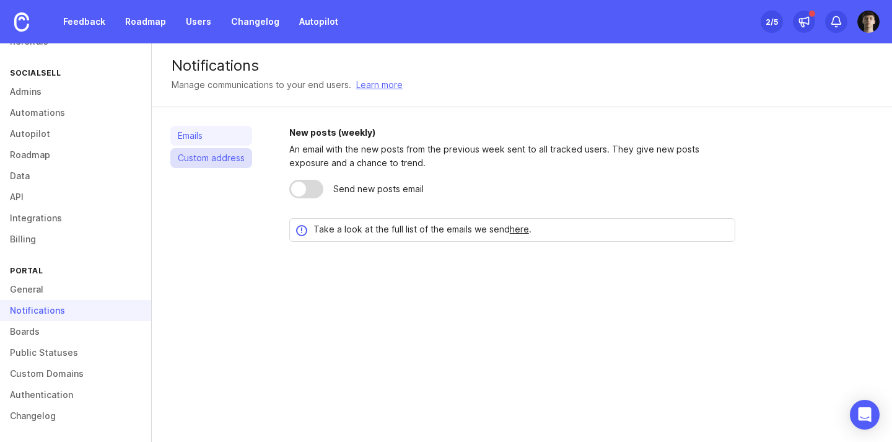
click at [239, 161] on link "Custom address" at bounding box center [211, 158] width 82 height 20
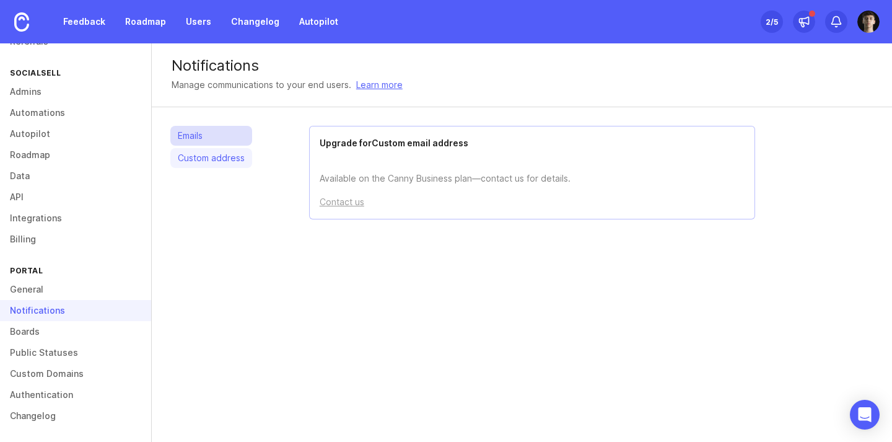
click at [196, 135] on link "Emails" at bounding box center [211, 136] width 82 height 20
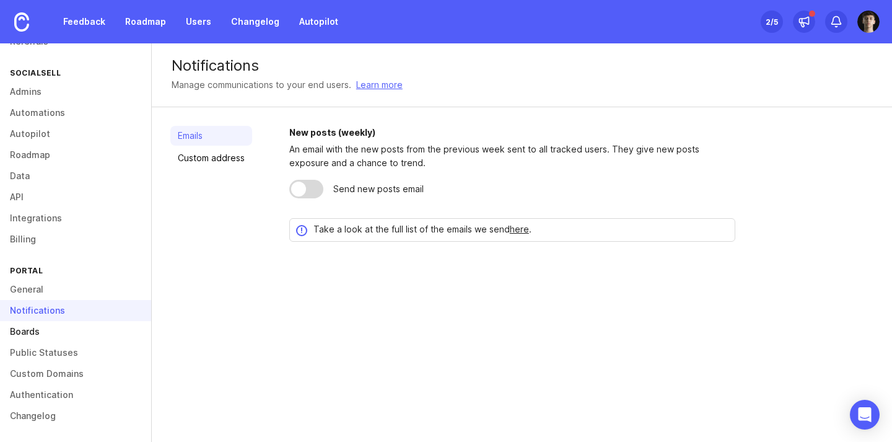
click at [62, 321] on link "Boards" at bounding box center [75, 331] width 151 height 21
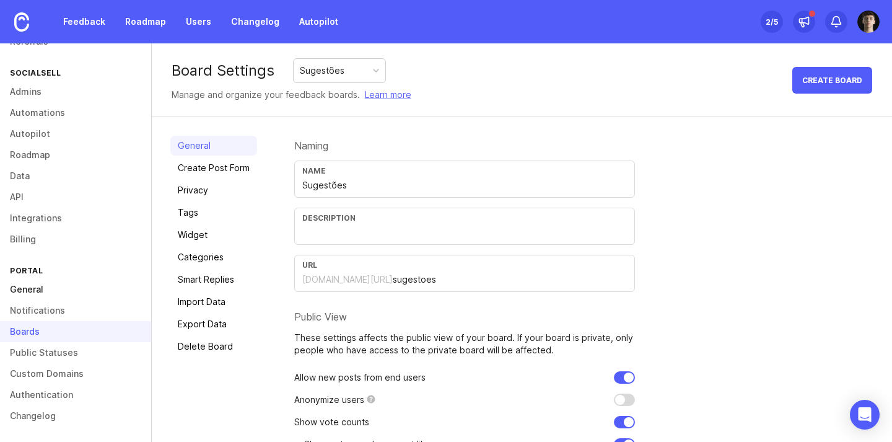
click at [57, 291] on link "General" at bounding box center [75, 289] width 151 height 21
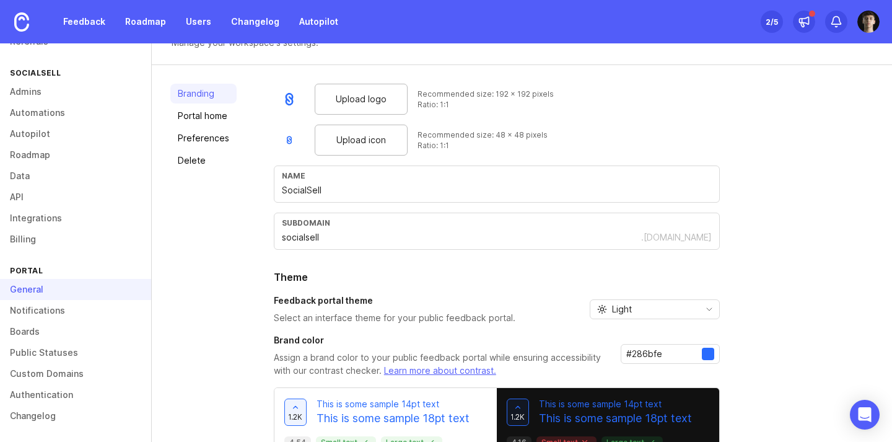
scroll to position [29, 0]
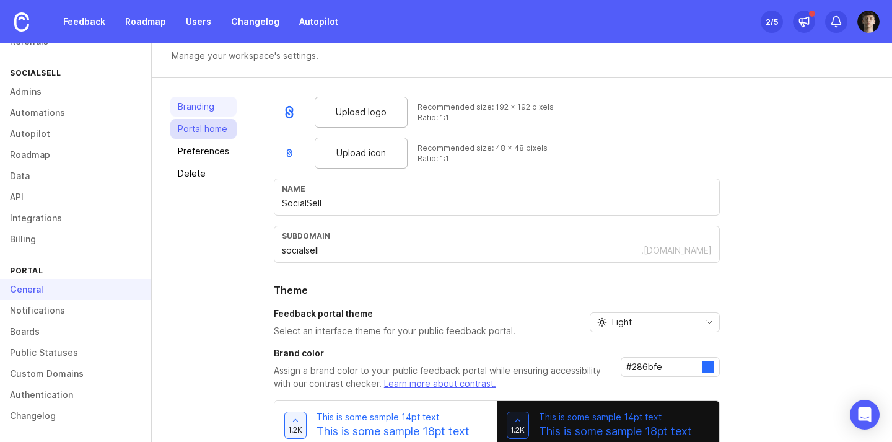
click at [217, 125] on link "Portal home" at bounding box center [203, 129] width 66 height 20
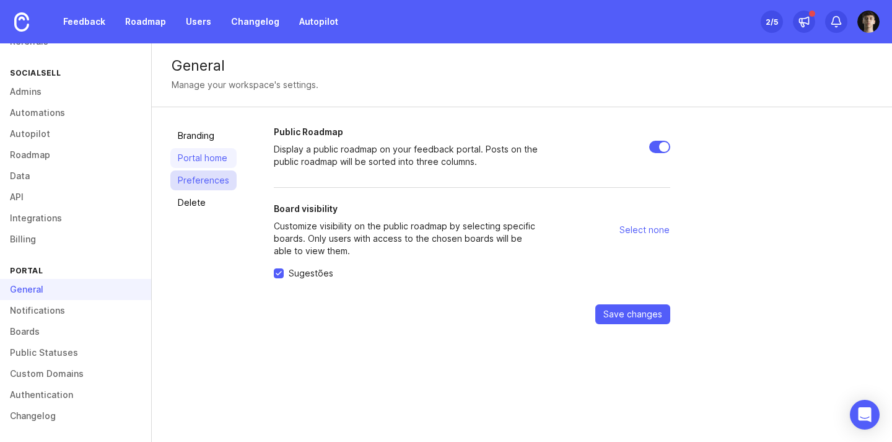
click at [209, 185] on link "Preferences" at bounding box center [203, 180] width 66 height 20
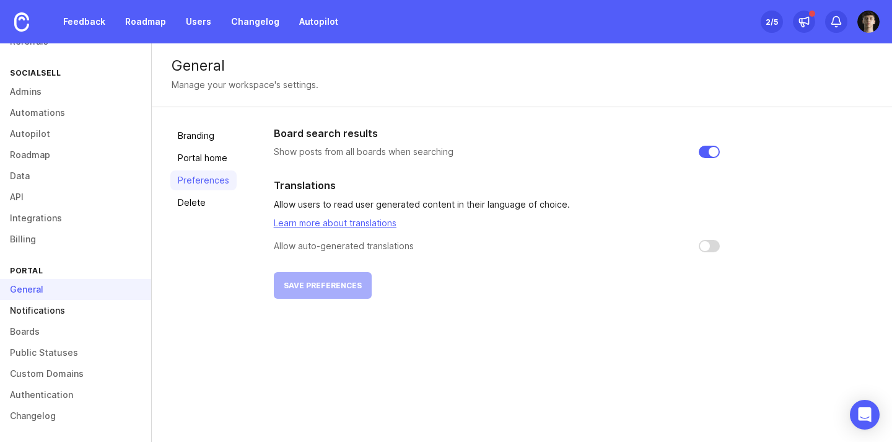
click at [58, 313] on link "Notifications" at bounding box center [75, 310] width 151 height 21
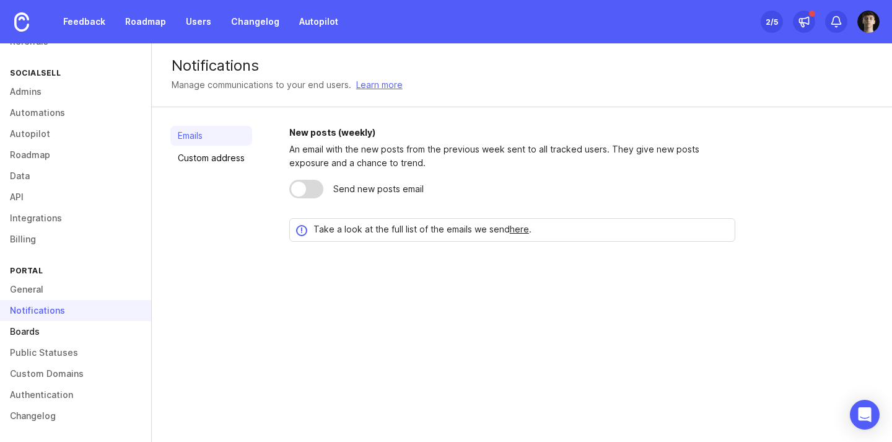
click at [52, 323] on link "Boards" at bounding box center [75, 331] width 151 height 21
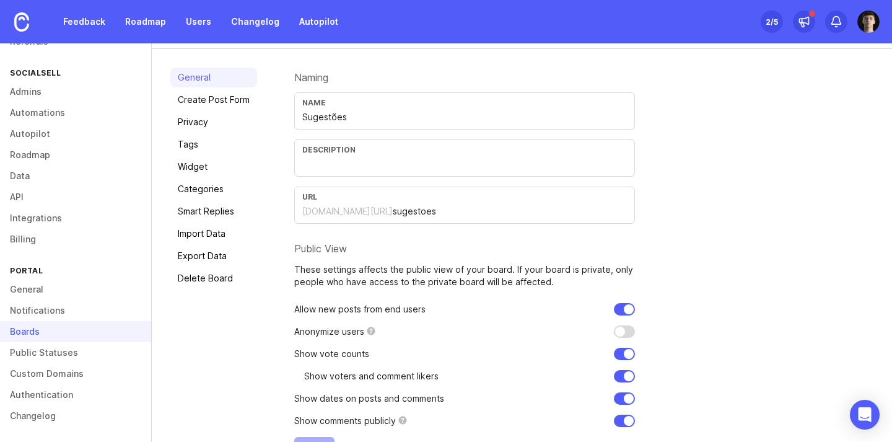
scroll to position [69, 0]
click at [364, 120] on input "Sugestões" at bounding box center [464, 116] width 325 height 14
click at [362, 135] on div "Name Sugestões de Funcionalidades, Description URL socialsell.canny.io/ sugesto…" at bounding box center [464, 156] width 341 height 131
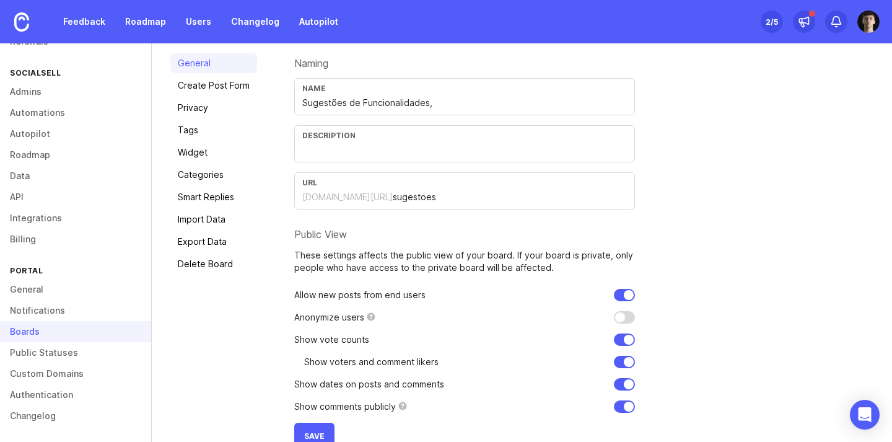
click at [444, 105] on input "Sugestões de Funcionalidades," at bounding box center [464, 103] width 325 height 14
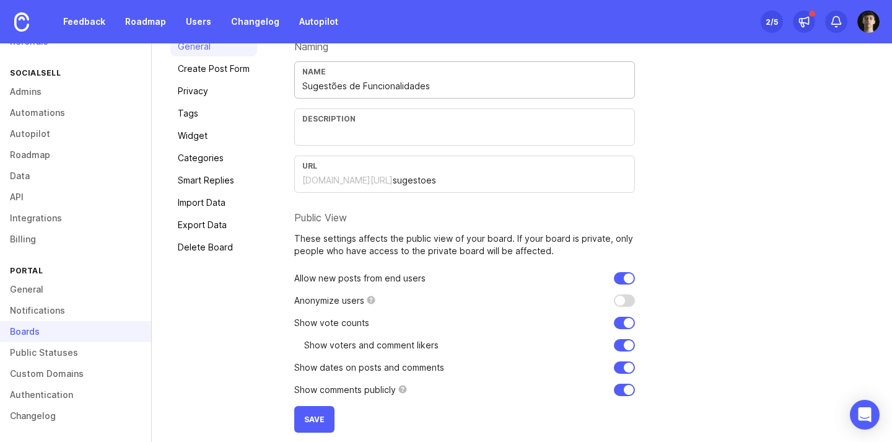
scroll to position [108, 0]
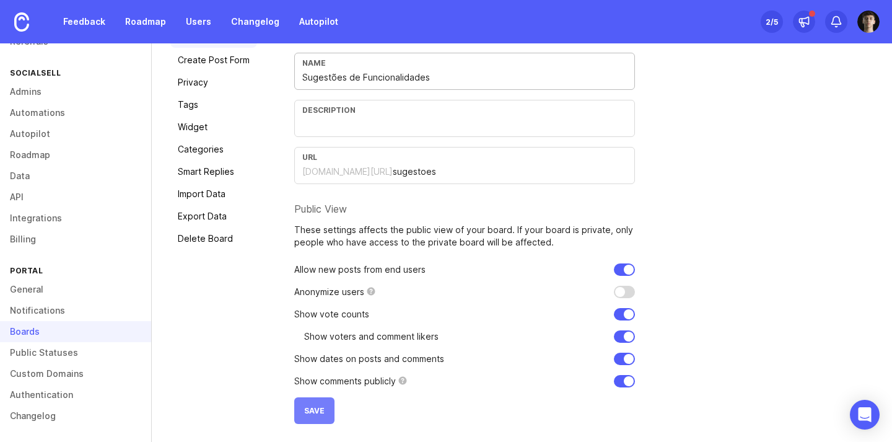
type input "Sugestões de Funcionalidades"
click at [317, 413] on span "Save" at bounding box center [314, 410] width 20 height 9
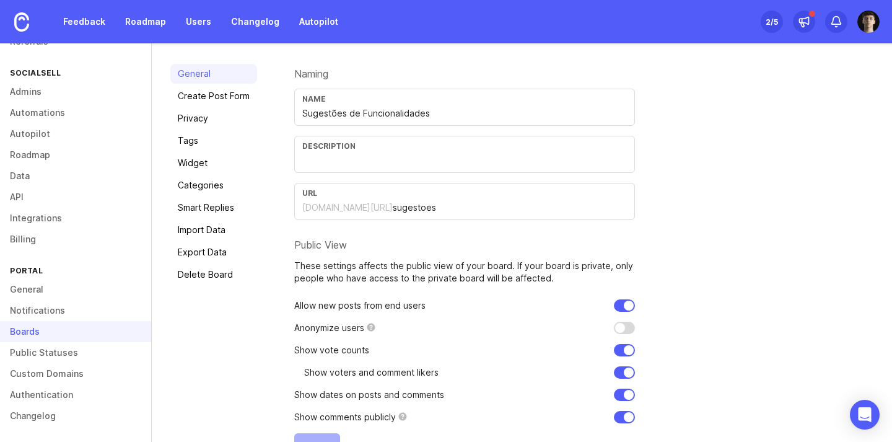
scroll to position [67, 0]
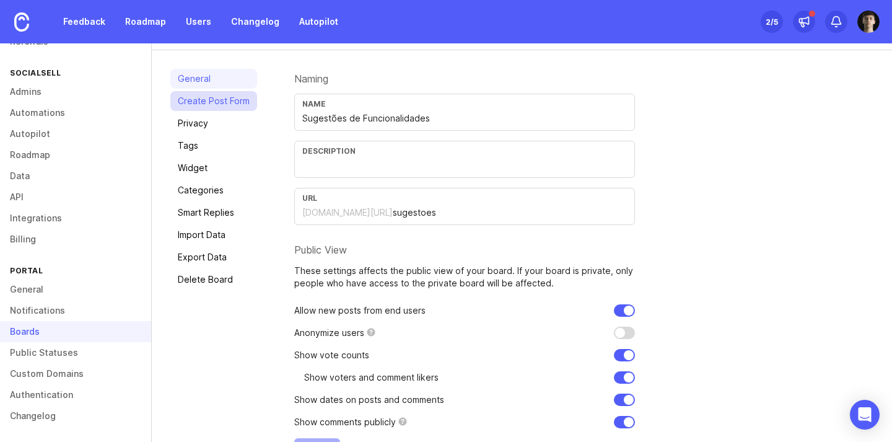
click at [203, 91] on link "Create Post Form" at bounding box center [213, 101] width 87 height 20
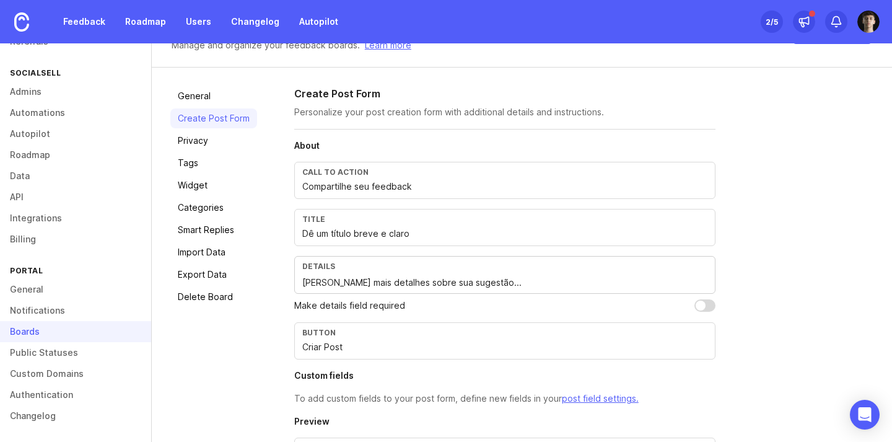
scroll to position [62, 0]
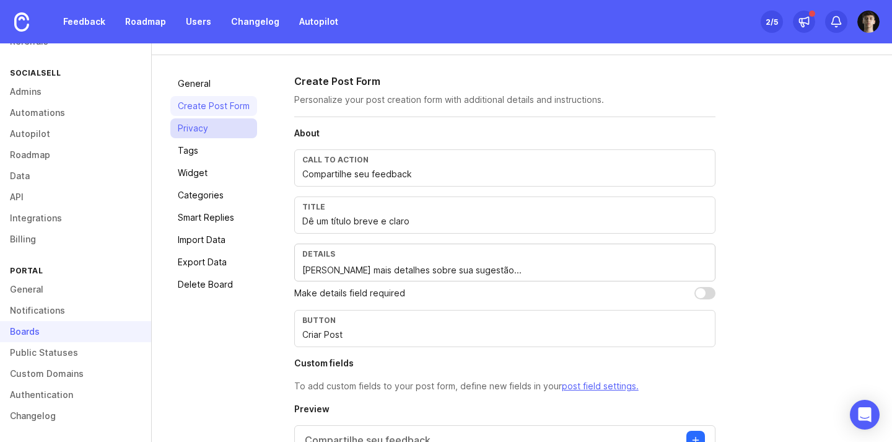
click at [210, 121] on link "Privacy" at bounding box center [213, 128] width 87 height 20
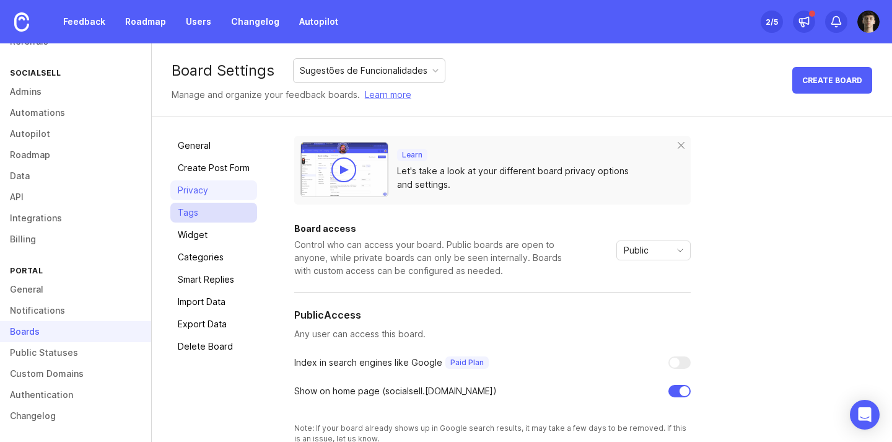
click at [171, 209] on link "Tags" at bounding box center [213, 213] width 87 height 20
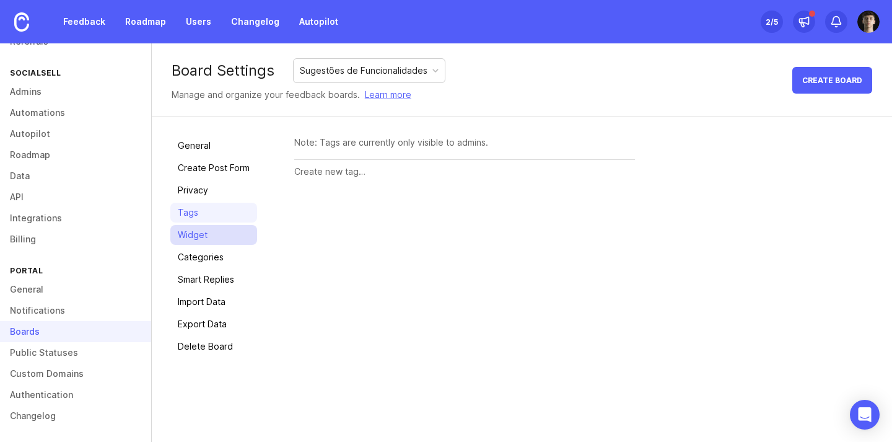
click at [223, 235] on link "Widget" at bounding box center [213, 235] width 87 height 20
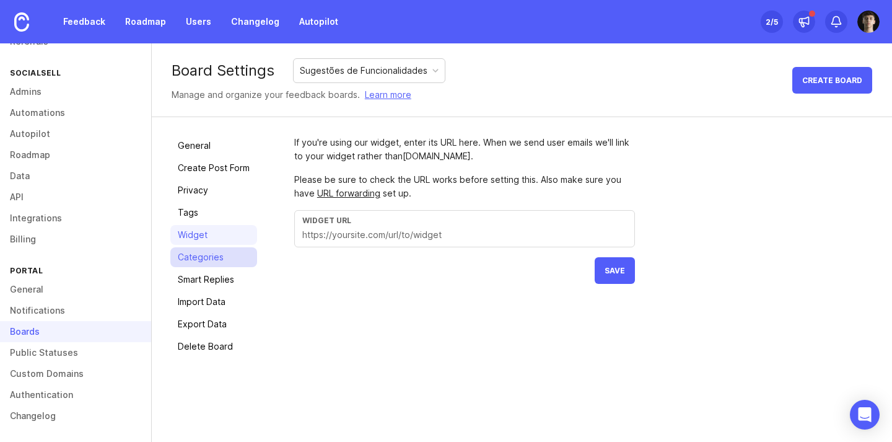
click at [234, 251] on link "Categories" at bounding box center [213, 257] width 87 height 20
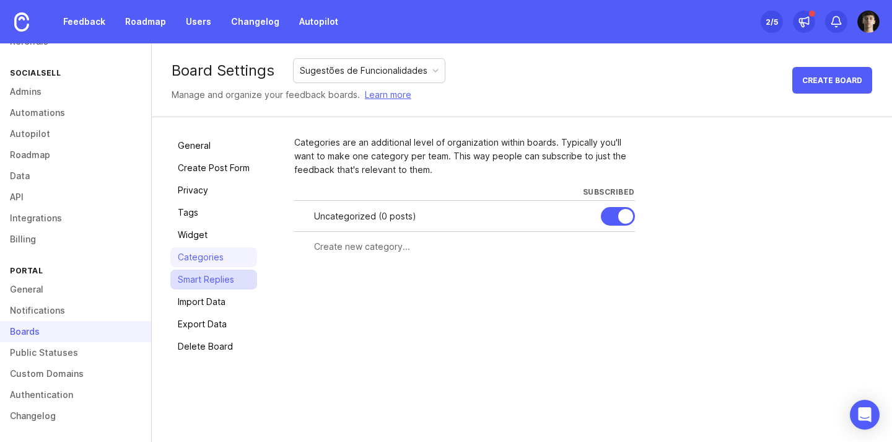
click at [235, 275] on link "Smart Replies" at bounding box center [213, 280] width 87 height 20
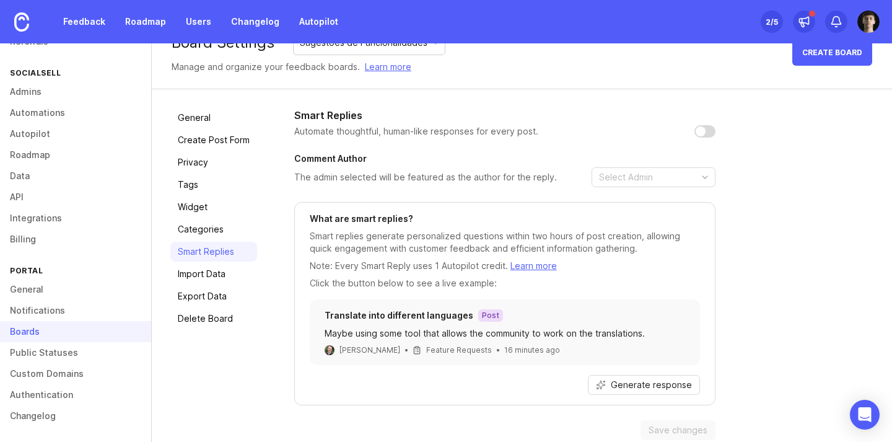
scroll to position [45, 0]
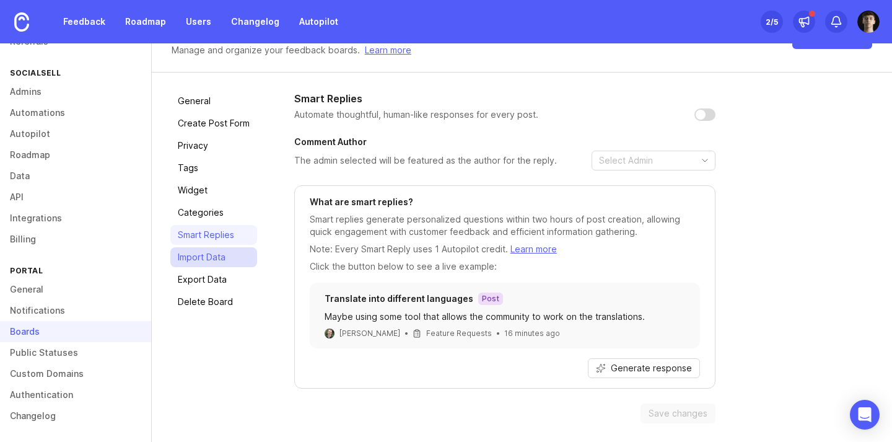
click at [234, 260] on link "Import Data" at bounding box center [213, 257] width 87 height 20
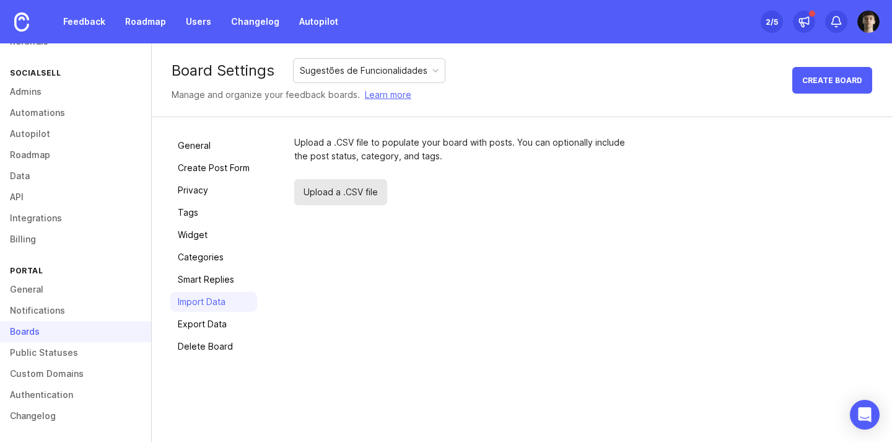
click at [103, 336] on div "Boards" at bounding box center [75, 331] width 151 height 21
click at [104, 351] on link "Public Statuses" at bounding box center [75, 352] width 151 height 21
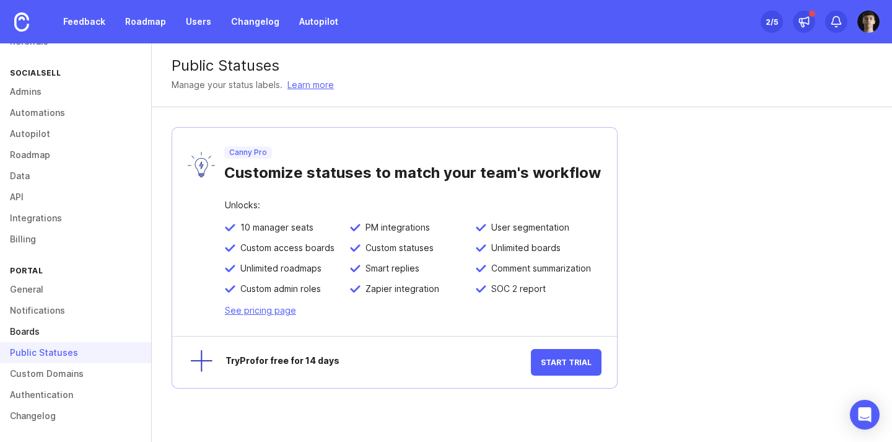
scroll to position [94, 0]
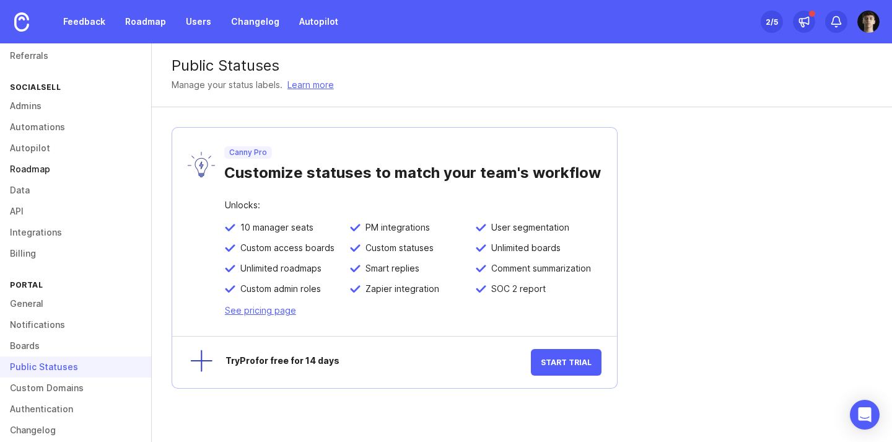
click at [40, 169] on link "Roadmap" at bounding box center [75, 169] width 151 height 21
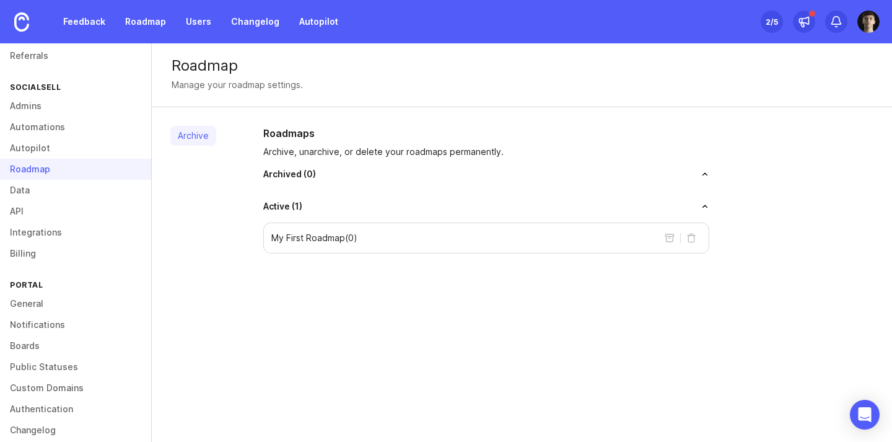
click at [400, 227] on div "My First Roadmap ( 0 )" at bounding box center [486, 237] width 446 height 31
click at [539, 201] on div "Active ( 1 )" at bounding box center [486, 206] width 446 height 12
click at [118, 20] on link "Roadmap" at bounding box center [146, 22] width 56 height 22
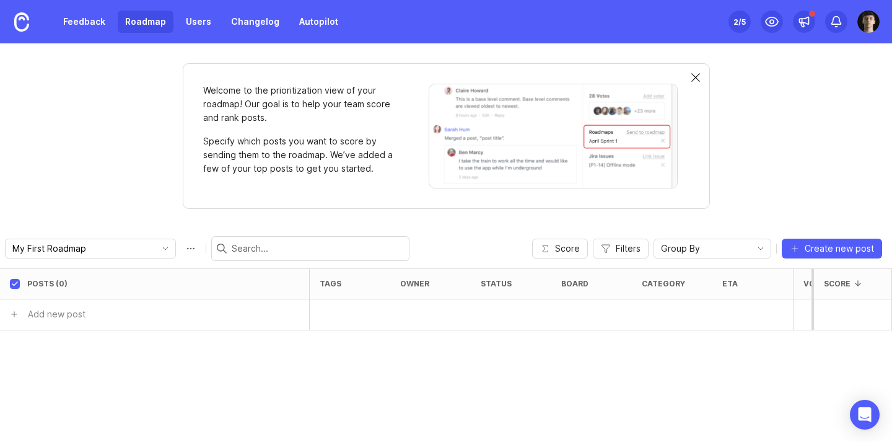
click at [696, 74] on div at bounding box center [696, 78] width 9 height 10
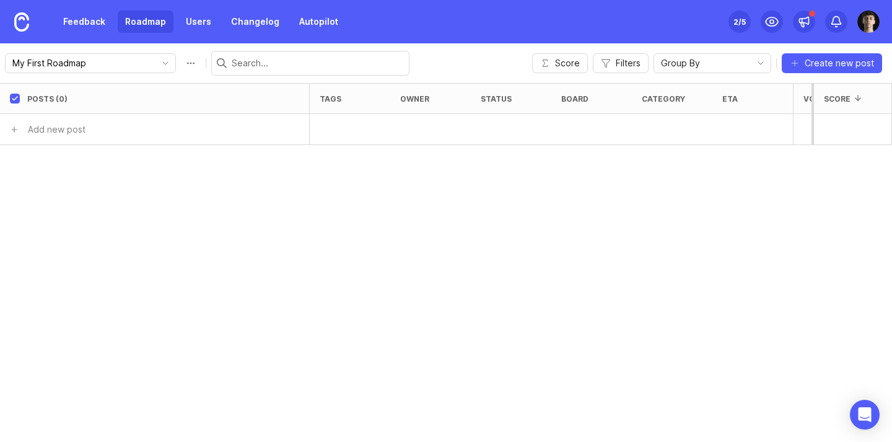
click at [744, 22] on div "2 /5" at bounding box center [740, 21] width 12 height 17
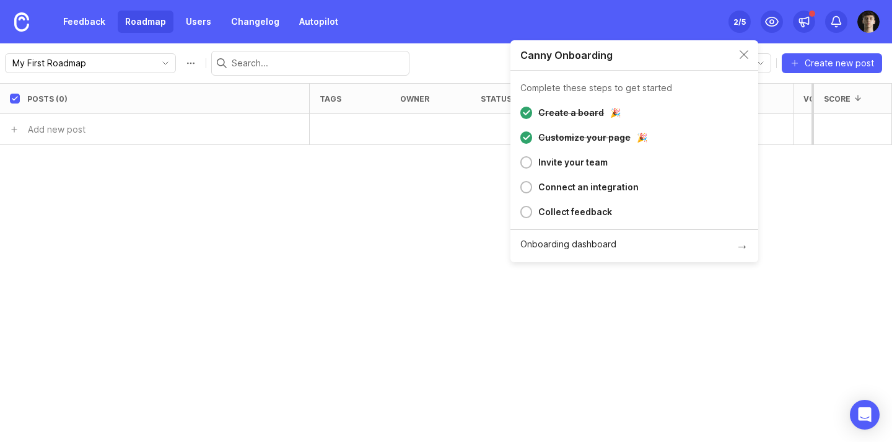
click at [744, 22] on div "2 /5" at bounding box center [740, 21] width 12 height 17
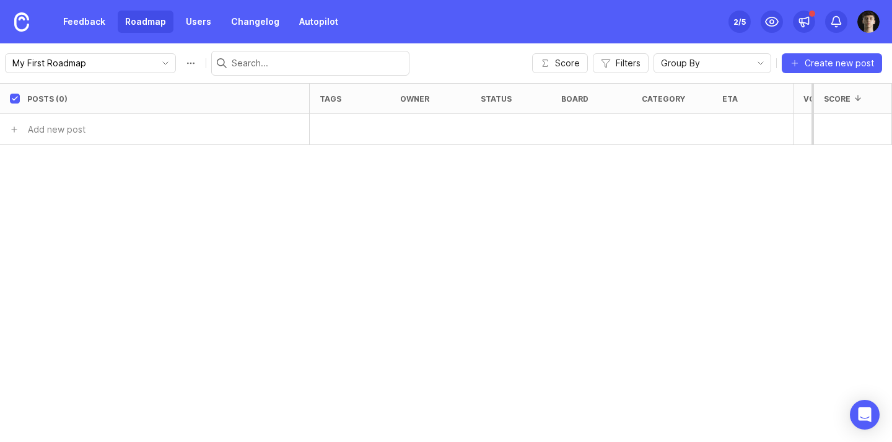
click at [868, 21] on img at bounding box center [869, 22] width 22 height 22
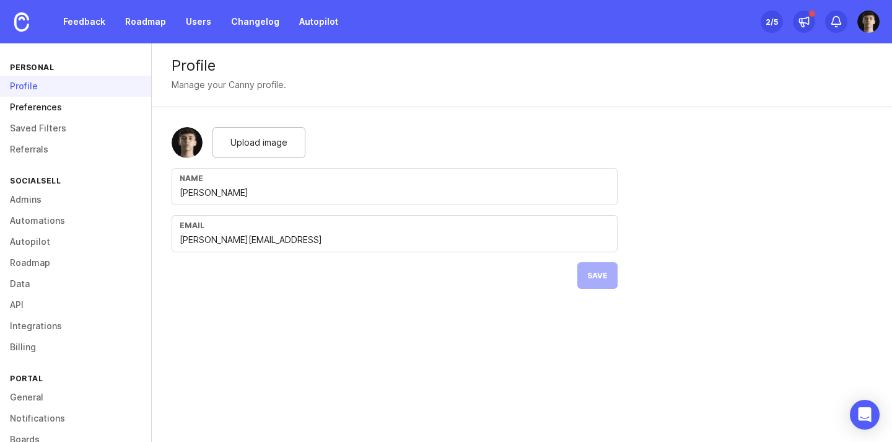
click at [62, 105] on link "Preferences" at bounding box center [75, 107] width 151 height 21
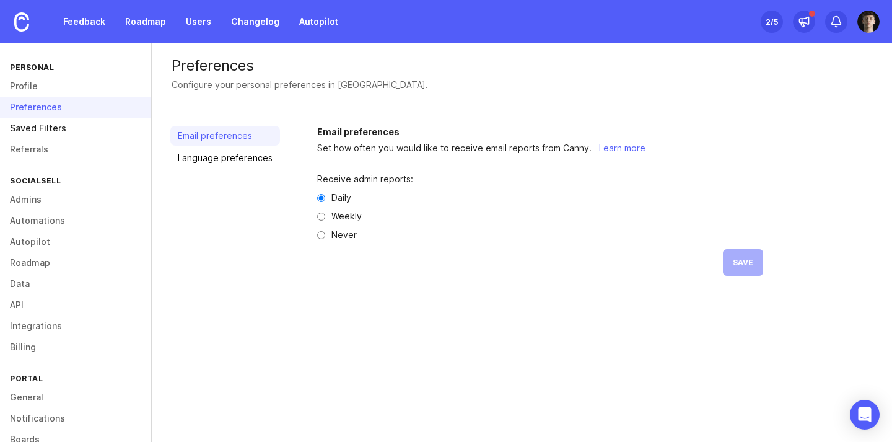
click at [61, 121] on link "Saved Filters" at bounding box center [75, 128] width 151 height 21
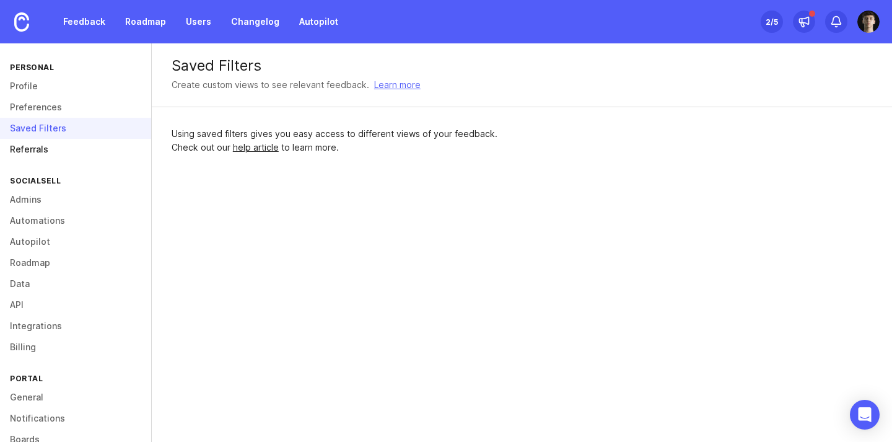
click at [70, 143] on link "Referrals" at bounding box center [75, 149] width 151 height 21
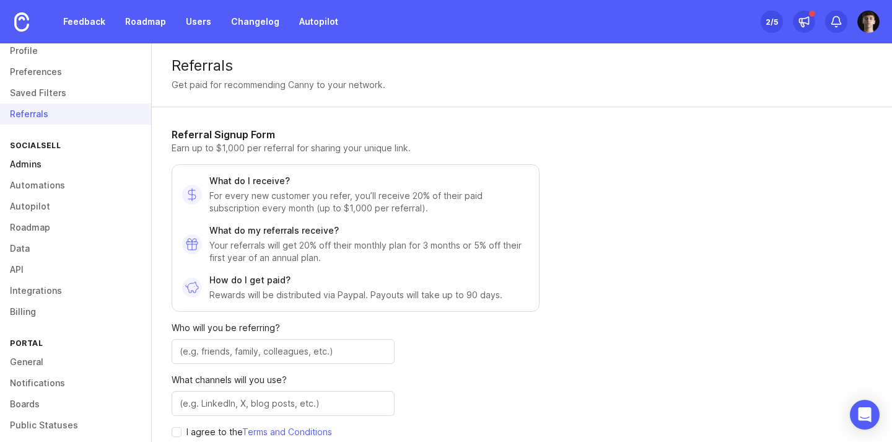
scroll to position [108, 0]
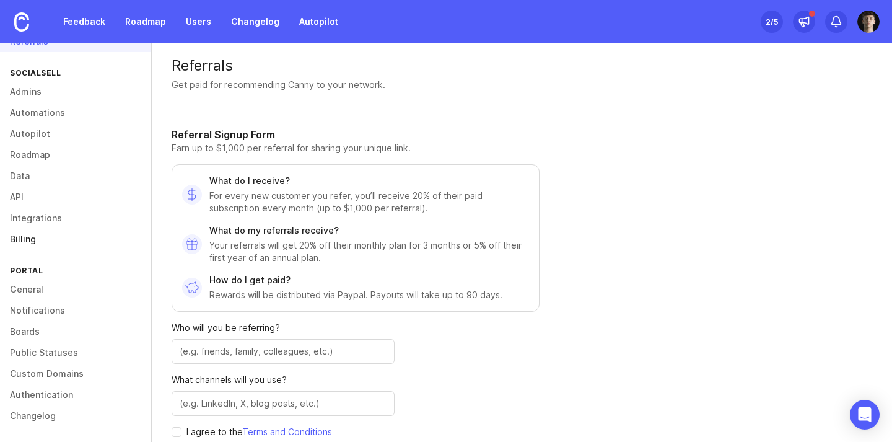
click at [31, 238] on link "Billing" at bounding box center [75, 239] width 151 height 21
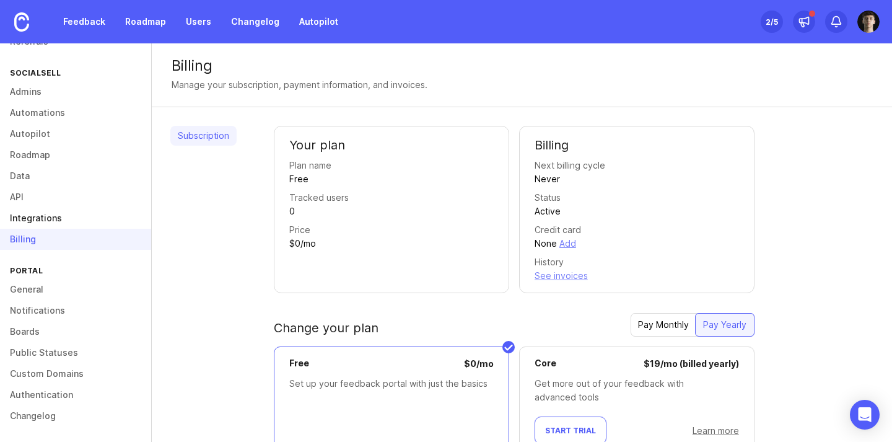
click at [47, 215] on link "Integrations" at bounding box center [75, 218] width 151 height 21
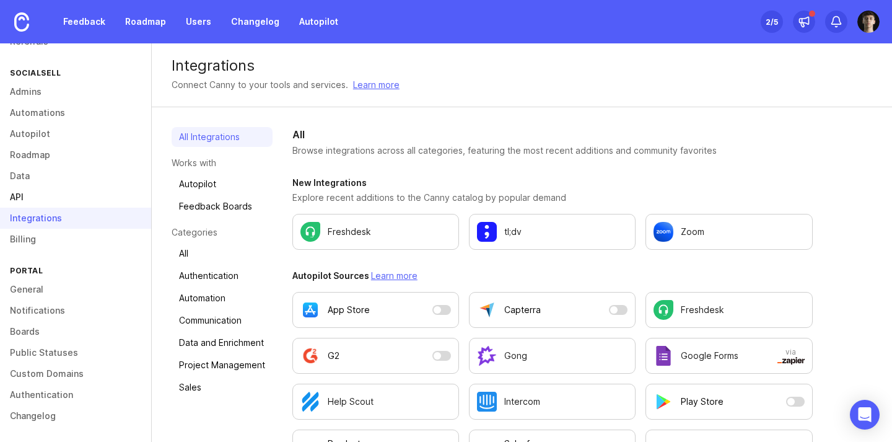
click at [46, 201] on link "API" at bounding box center [75, 197] width 151 height 21
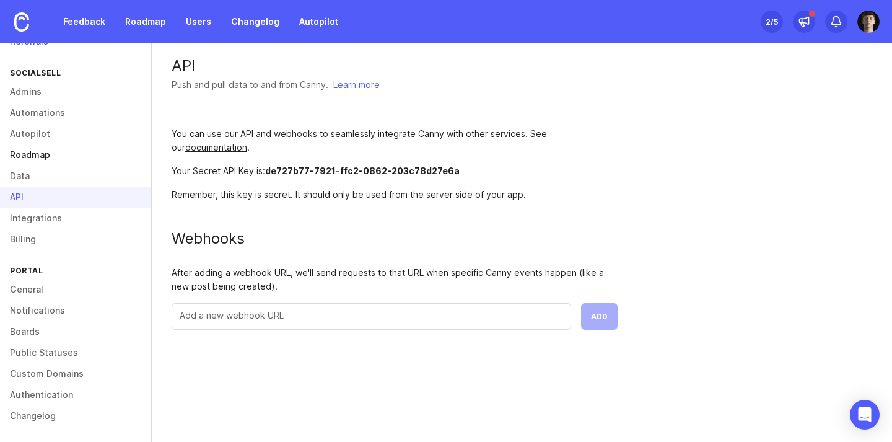
click at [55, 152] on link "Roadmap" at bounding box center [75, 154] width 151 height 21
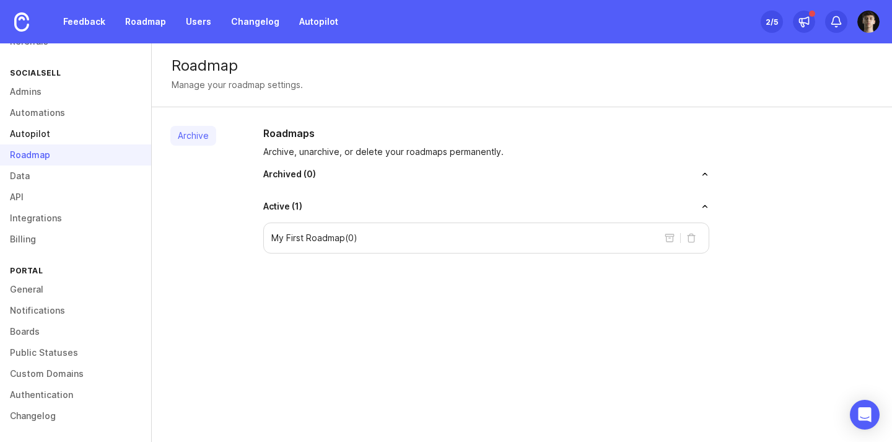
click at [55, 136] on link "Autopilot" at bounding box center [75, 133] width 151 height 21
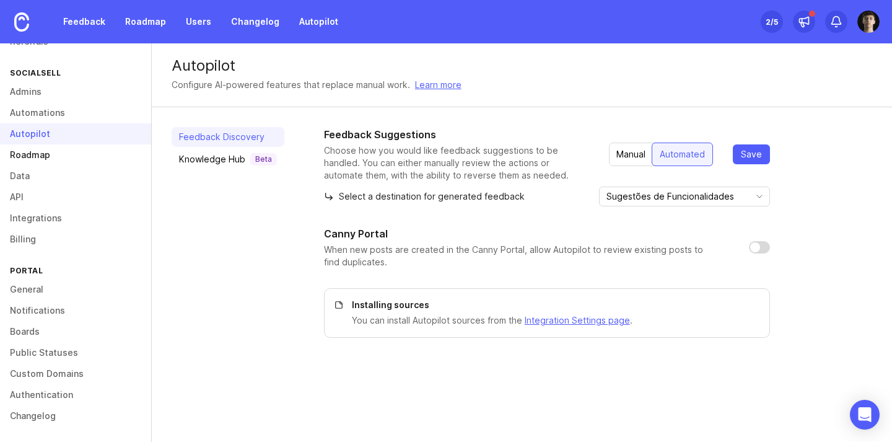
click at [61, 146] on link "Roadmap" at bounding box center [75, 154] width 151 height 21
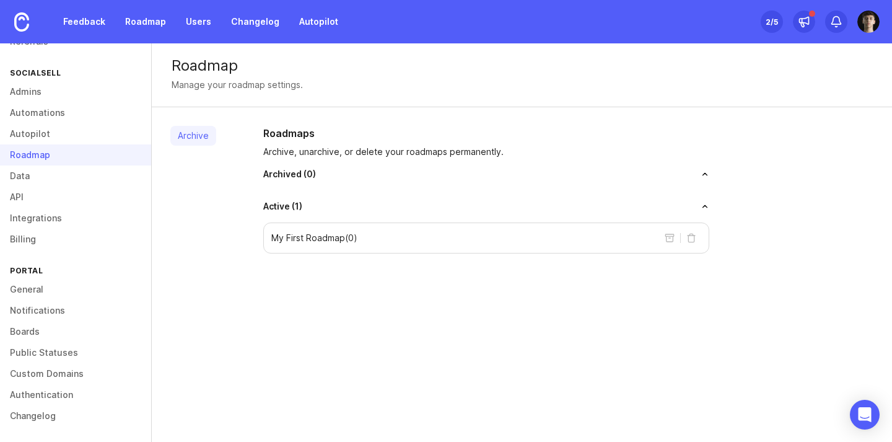
click at [703, 204] on button "toggle for accordion" at bounding box center [505, 206] width 407 height 9
click at [651, 177] on button "toggle for accordion" at bounding box center [512, 174] width 393 height 9
click at [198, 131] on link "Archive" at bounding box center [193, 136] width 46 height 20
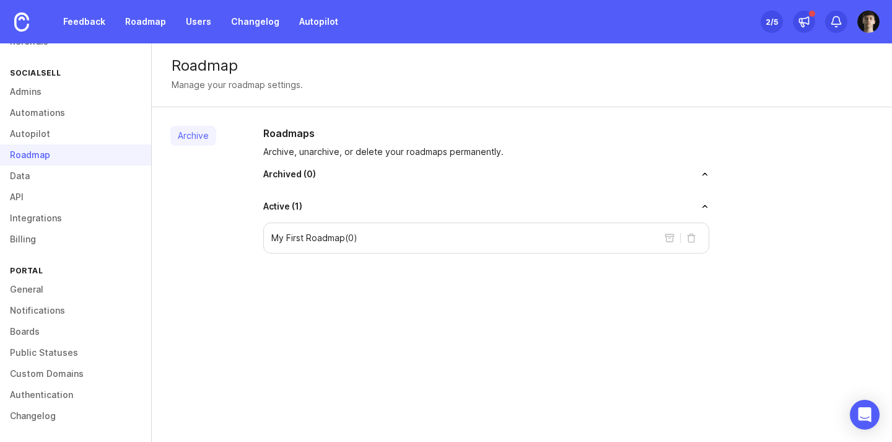
click at [693, 235] on button "delete roadmap" at bounding box center [692, 238] width 20 height 20
click at [666, 240] on button "archive roadmap" at bounding box center [670, 238] width 20 height 20
click at [88, 141] on link "Autopilot" at bounding box center [75, 133] width 151 height 21
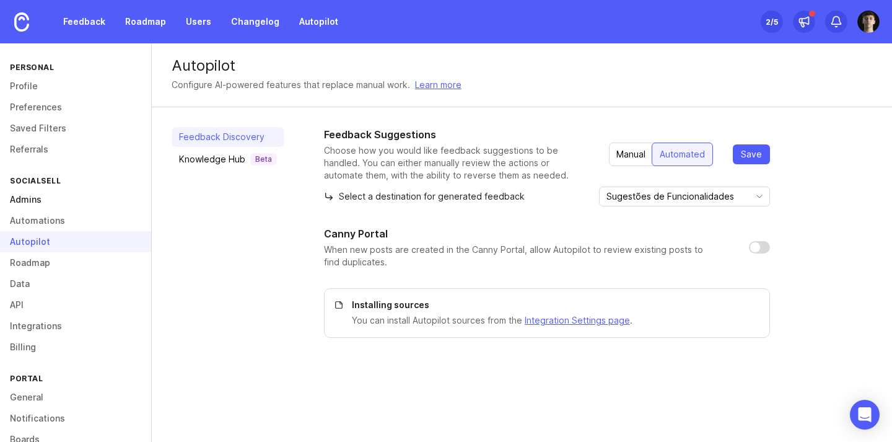
click at [54, 209] on link "Admins" at bounding box center [75, 199] width 151 height 21
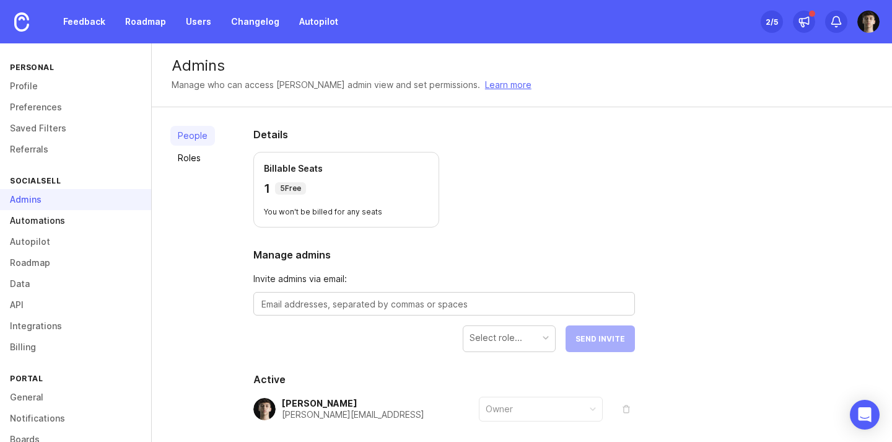
click at [58, 217] on link "Automations" at bounding box center [75, 220] width 151 height 21
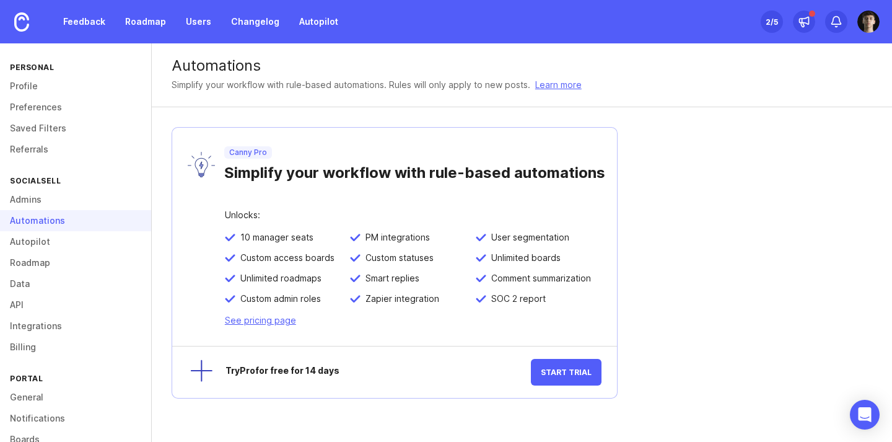
click at [69, 222] on div "Automations" at bounding box center [75, 220] width 151 height 21
click at [79, 261] on link "Roadmap" at bounding box center [75, 262] width 151 height 21
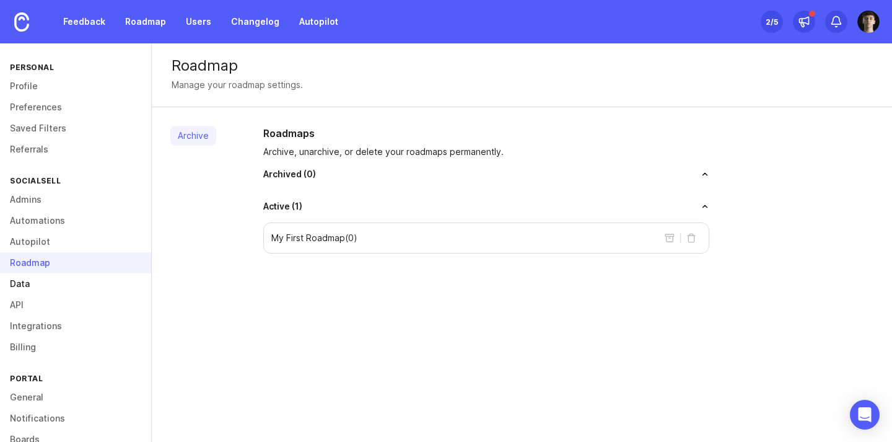
click at [71, 275] on link "Data" at bounding box center [75, 283] width 151 height 21
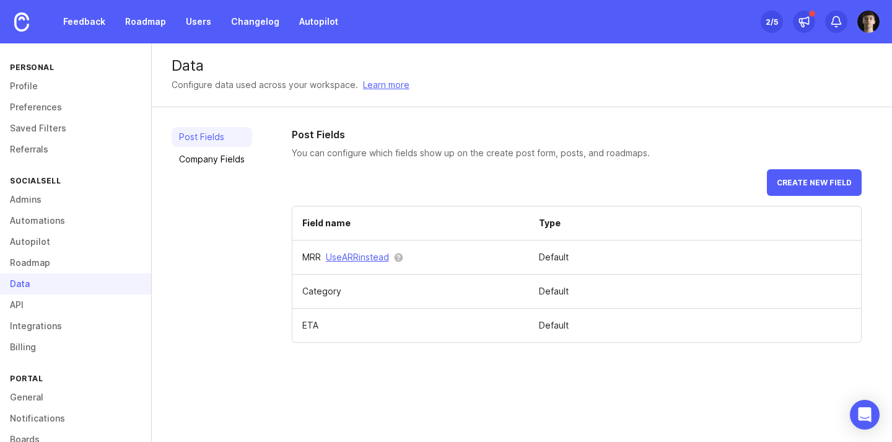
click at [71, 275] on div "Data" at bounding box center [75, 283] width 151 height 21
click at [91, 296] on link "API" at bounding box center [75, 304] width 151 height 21
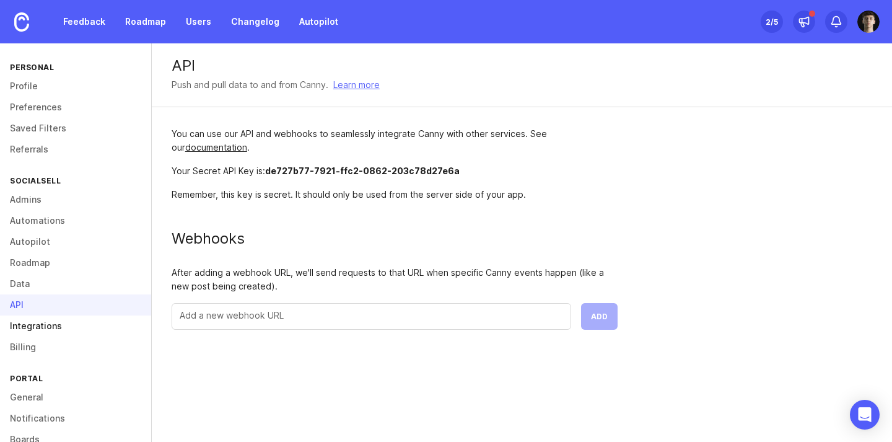
scroll to position [24, 0]
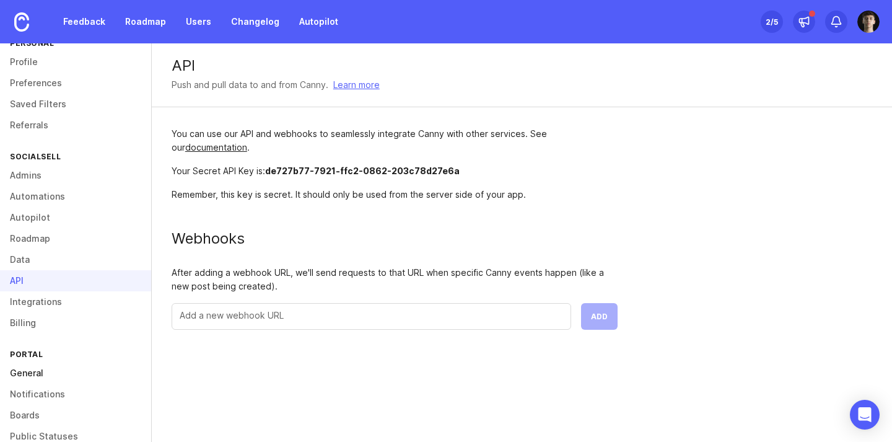
click at [82, 378] on link "General" at bounding box center [75, 372] width 151 height 21
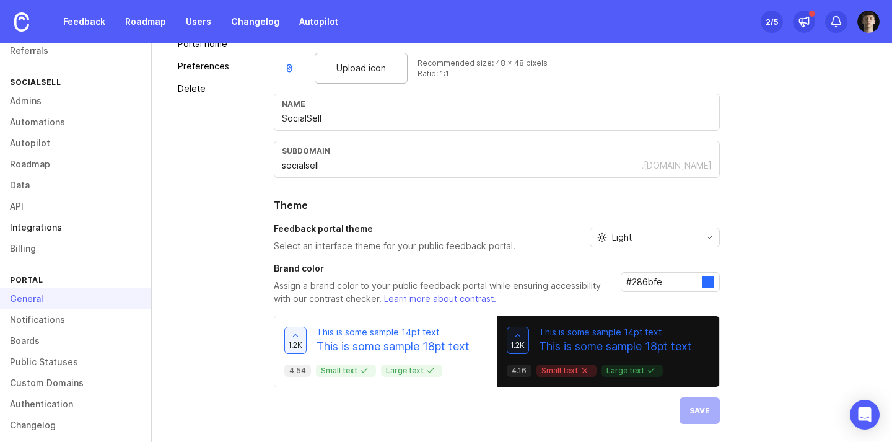
scroll to position [108, 0]
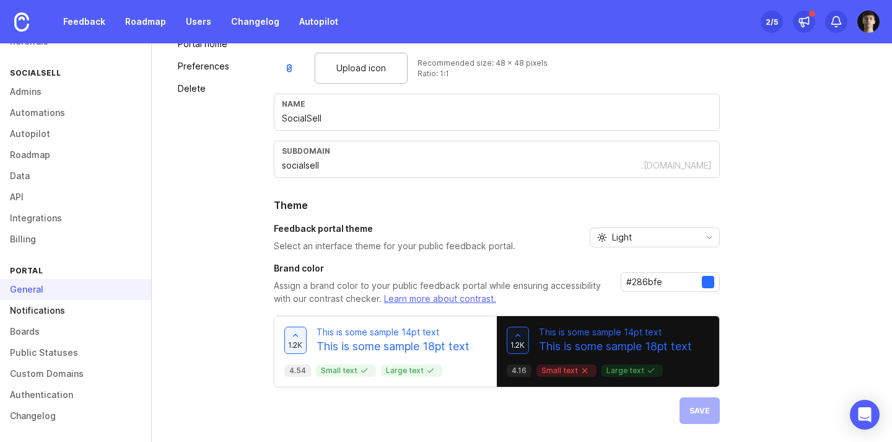
click at [83, 310] on link "Notifications" at bounding box center [75, 310] width 151 height 21
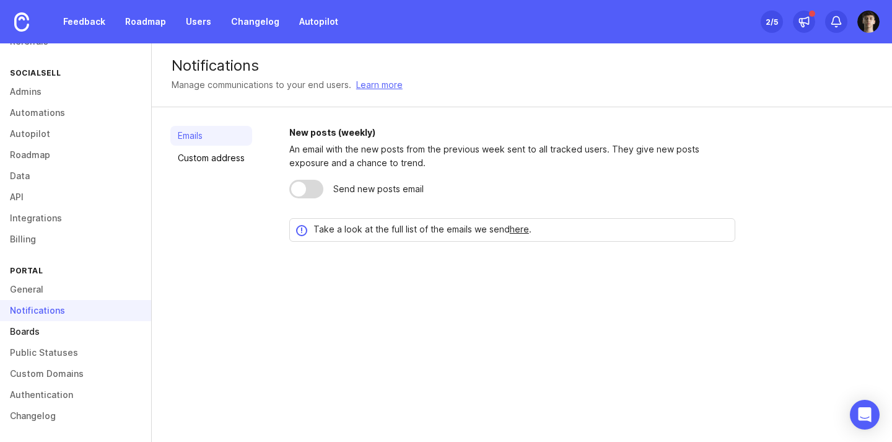
click at [79, 338] on link "Boards" at bounding box center [75, 331] width 151 height 21
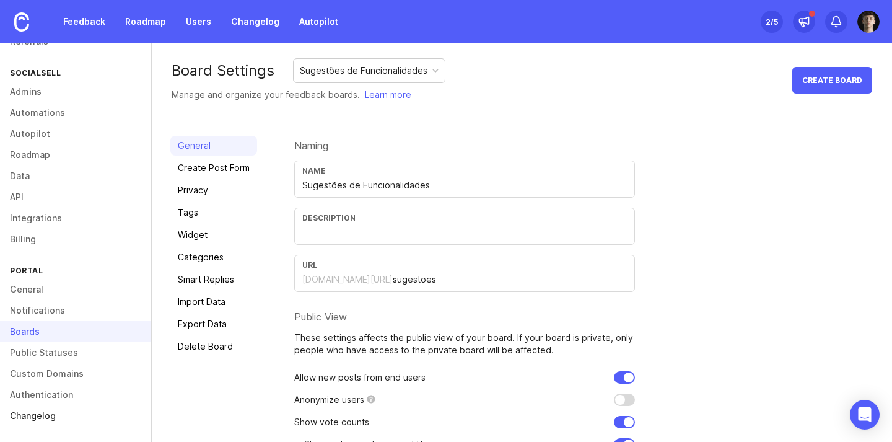
click at [72, 408] on link "Changelog" at bounding box center [75, 415] width 151 height 21
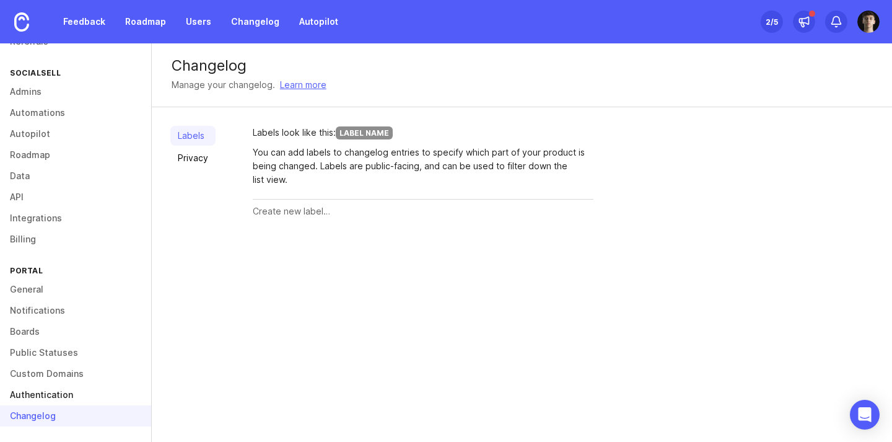
click at [76, 390] on link "Authentication" at bounding box center [75, 394] width 151 height 21
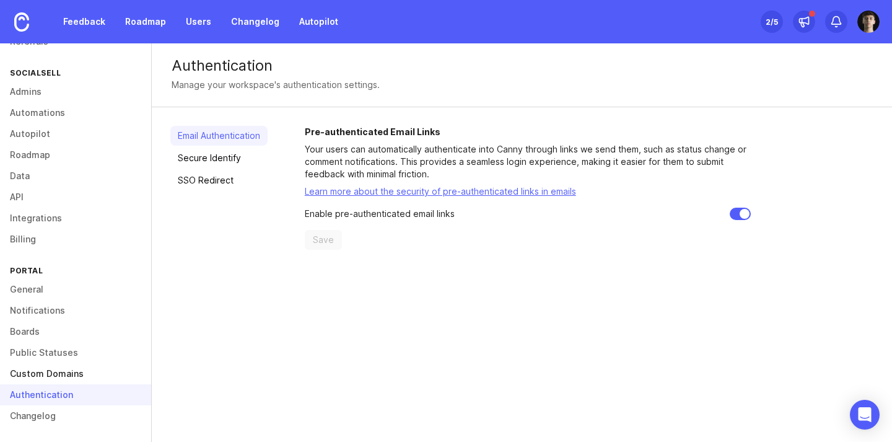
click at [81, 368] on link "Custom Domains" at bounding box center [75, 373] width 151 height 21
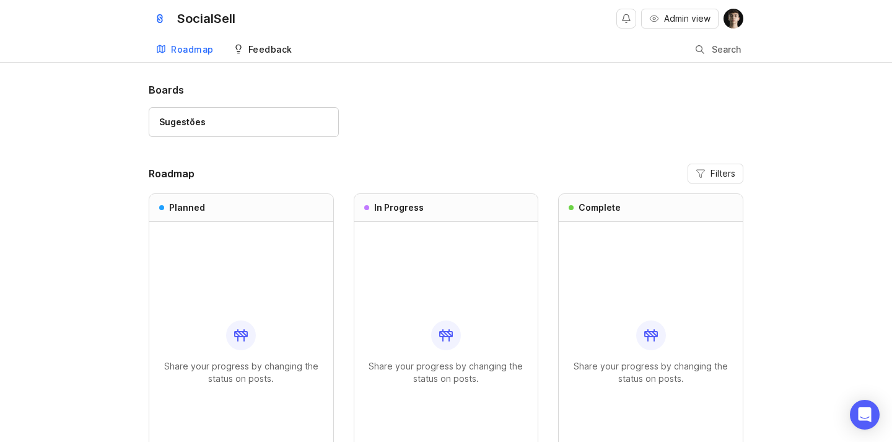
click at [245, 48] on link "Feedback" at bounding box center [263, 49] width 74 height 25
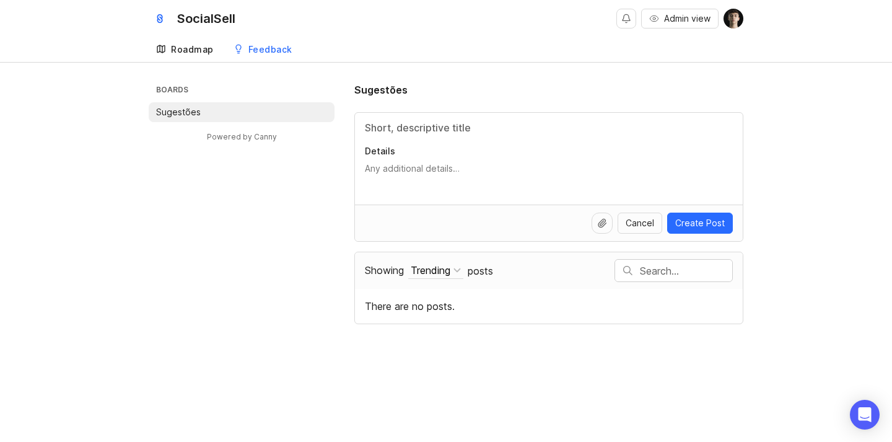
click at [202, 52] on div "Roadmap" at bounding box center [192, 49] width 43 height 9
click at [265, 113] on li "Sugestões" at bounding box center [242, 112] width 186 height 20
click at [273, 113] on li "Sugestões" at bounding box center [242, 112] width 186 height 20
click at [275, 46] on div "Feedback" at bounding box center [270, 49] width 44 height 9
click at [200, 47] on div "Roadmap" at bounding box center [192, 49] width 43 height 9
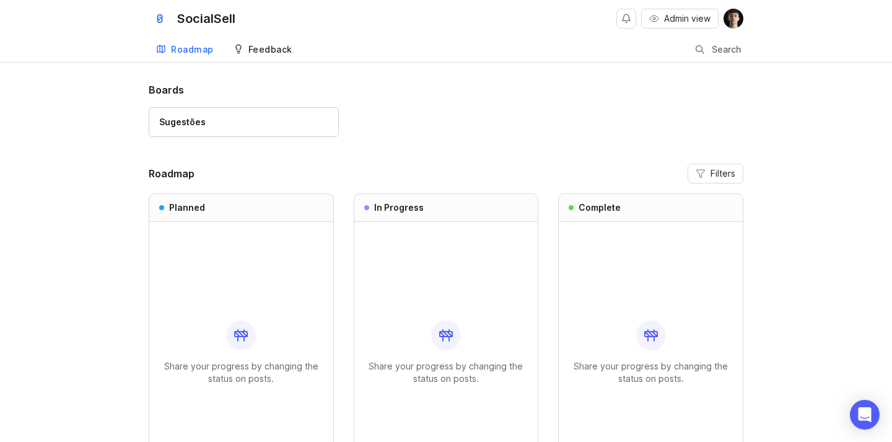
click at [242, 48] on link "Feedback" at bounding box center [263, 49] width 74 height 25
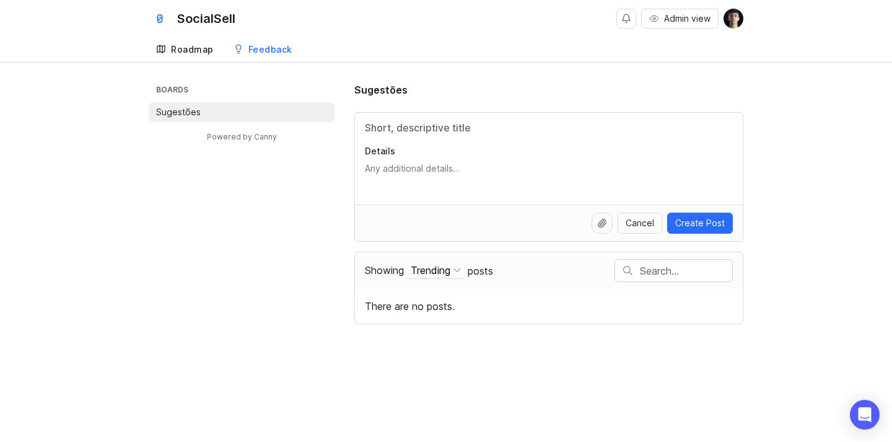
click at [187, 40] on link "Roadmap" at bounding box center [185, 49] width 72 height 25
click at [177, 58] on link "Roadmap" at bounding box center [185, 49] width 72 height 25
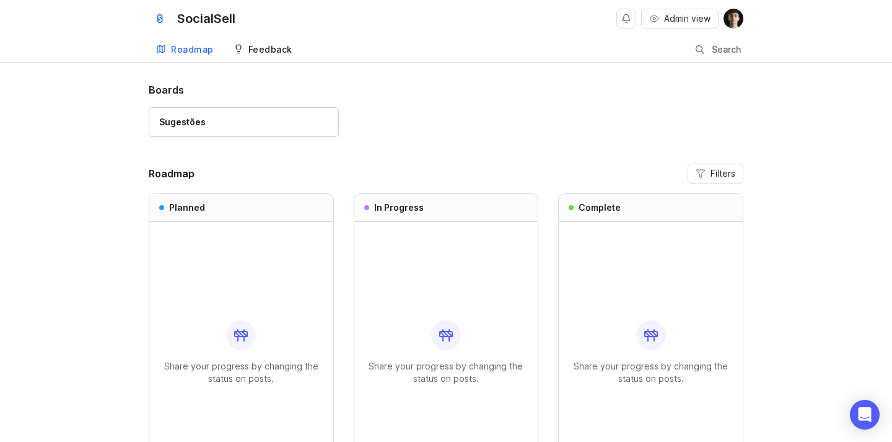
click at [264, 45] on div "Feedback" at bounding box center [270, 49] width 44 height 9
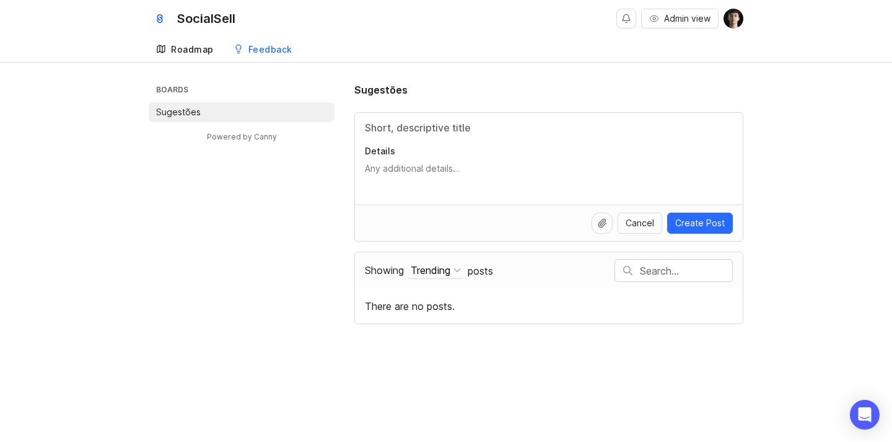
click at [211, 48] on div "Roadmap" at bounding box center [192, 49] width 43 height 9
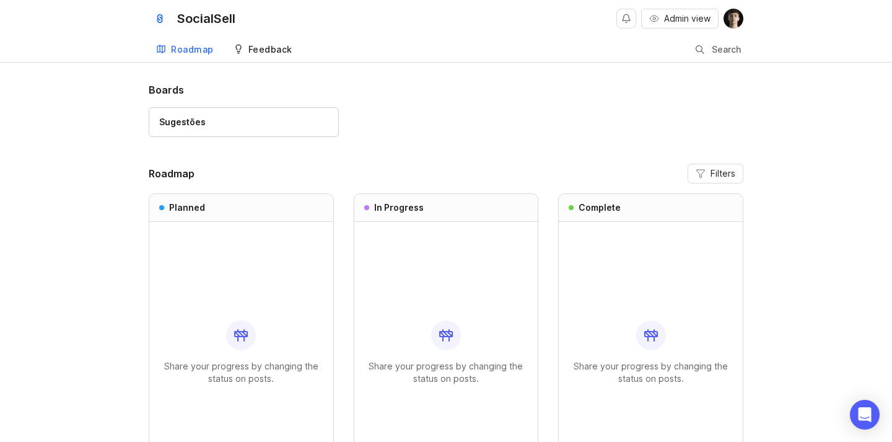
click at [247, 48] on link "Feedback" at bounding box center [263, 49] width 74 height 25
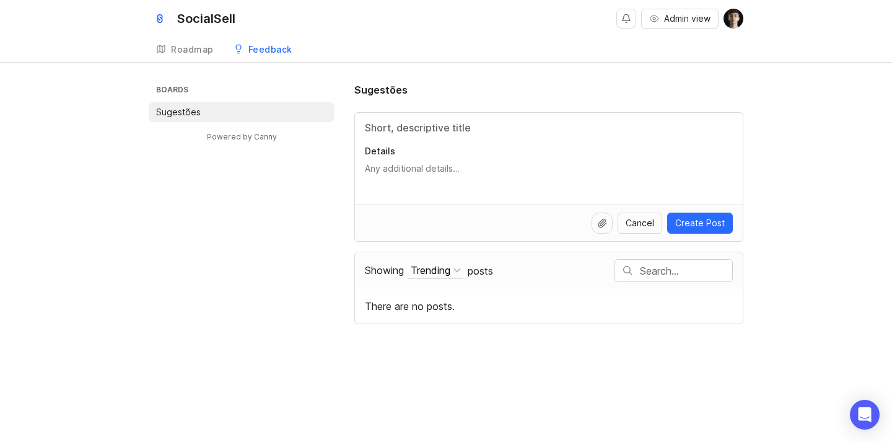
click at [625, 177] on textarea "Details" at bounding box center [549, 174] width 368 height 25
click at [491, 69] on div "SocialSell Admin view Create Roadmap Feedback Sugestões Boards Sugestões Powere…" at bounding box center [446, 221] width 892 height 442
click at [442, 118] on div "Details" at bounding box center [549, 159] width 388 height 92
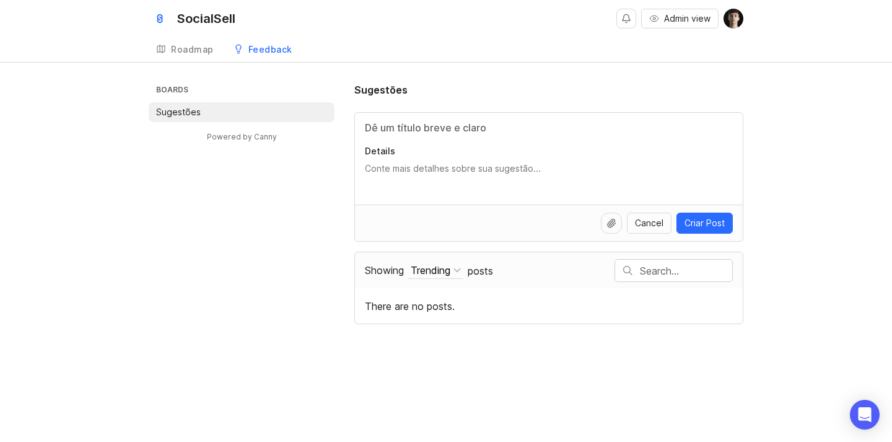
click at [593, 95] on div "Sugestões" at bounding box center [548, 89] width 389 height 15
click at [180, 59] on link "Roadmap" at bounding box center [185, 49] width 72 height 25
click at [248, 50] on div "Feedback" at bounding box center [270, 49] width 44 height 9
click at [195, 45] on div "Roadmap" at bounding box center [192, 49] width 43 height 9
